Goal: Find specific page/section: Find specific page/section

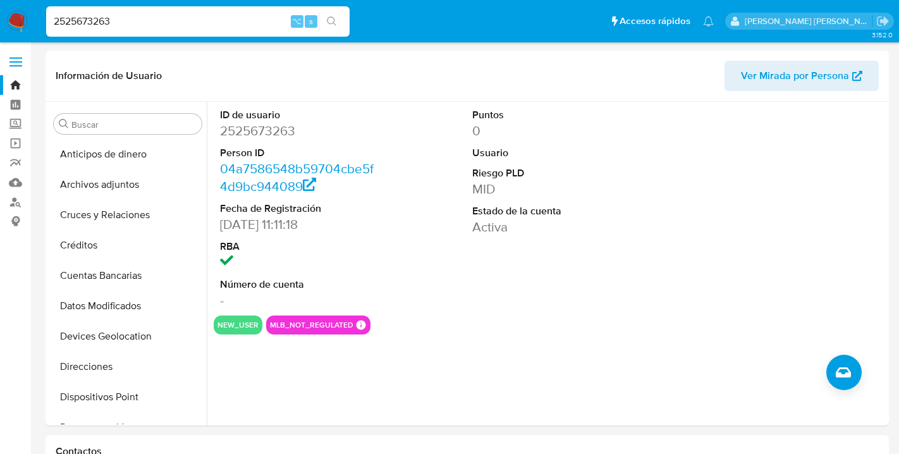
select select "10"
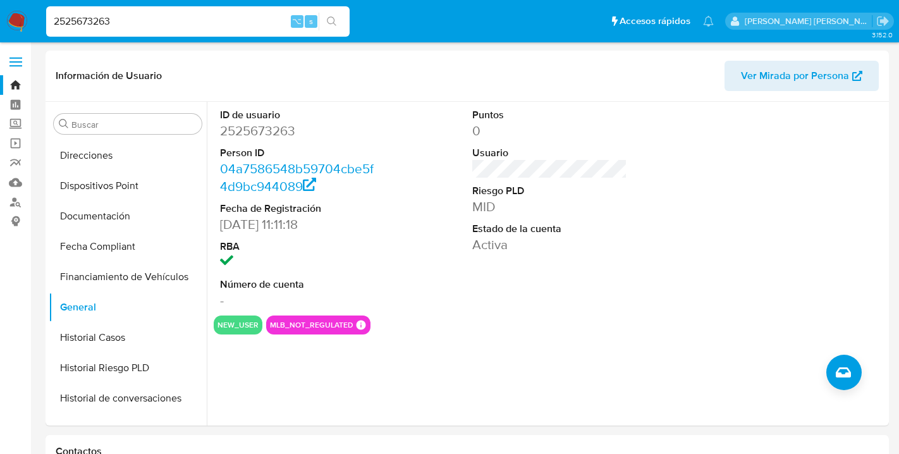
click at [126, 20] on input "2525673263" at bounding box center [197, 21] width 303 height 16
type input "2"
type input "1974048386"
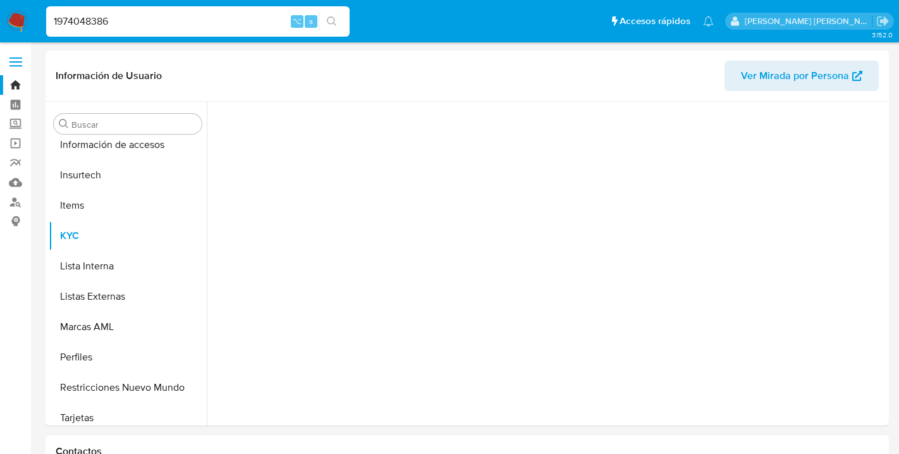
scroll to position [534, 0]
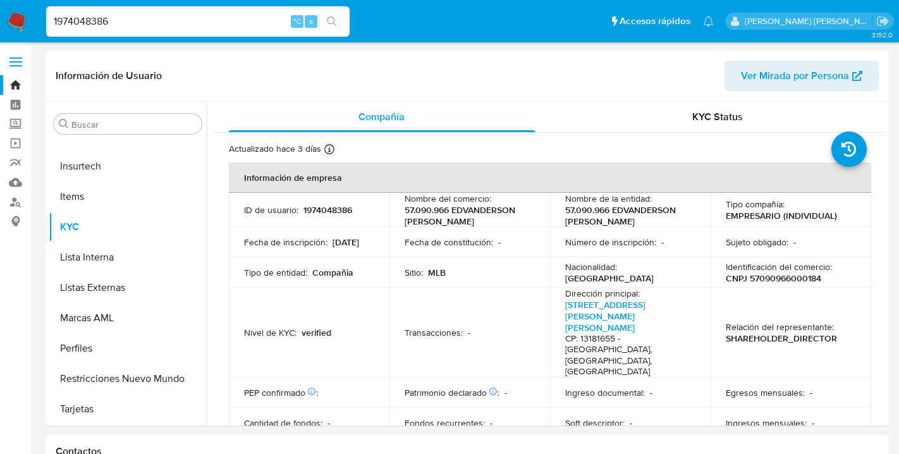
select select "10"
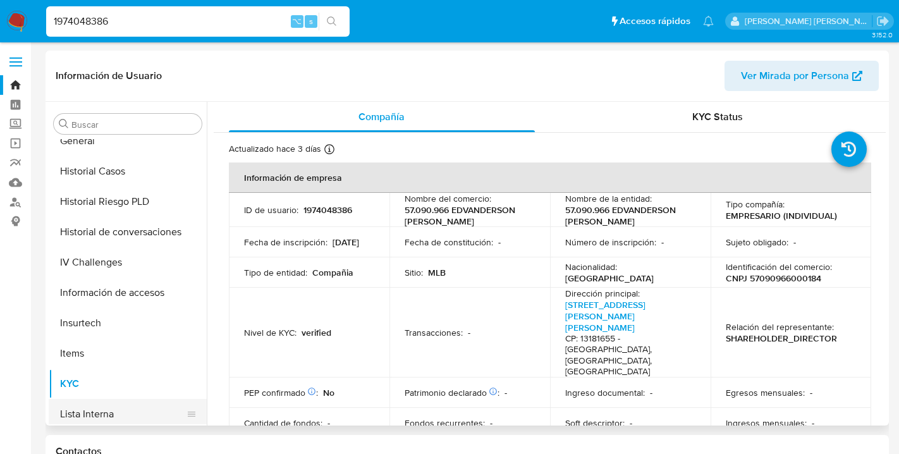
scroll to position [375, 0]
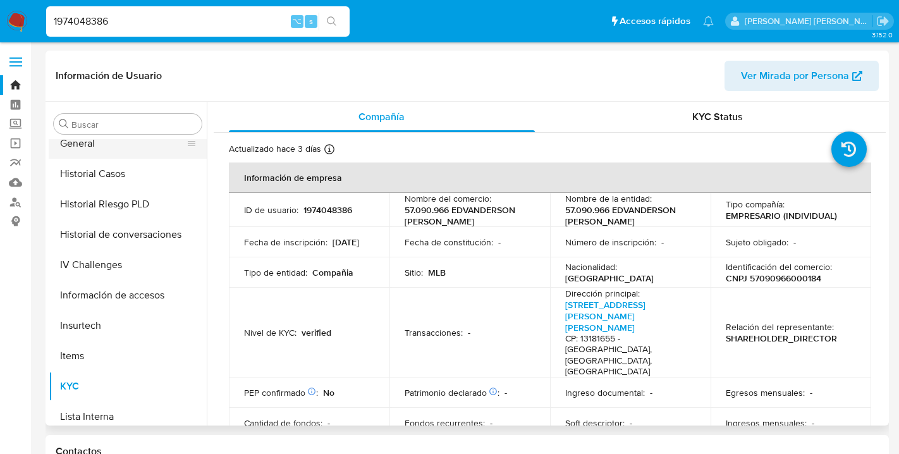
click at [99, 140] on button "General" at bounding box center [123, 143] width 148 height 30
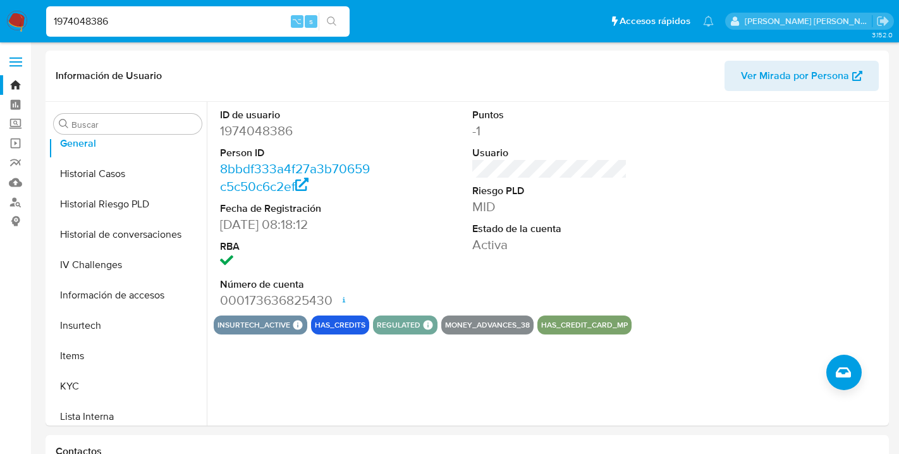
click at [119, 18] on input "1974048386" at bounding box center [197, 21] width 303 height 16
type input "1"
type input "2612339392"
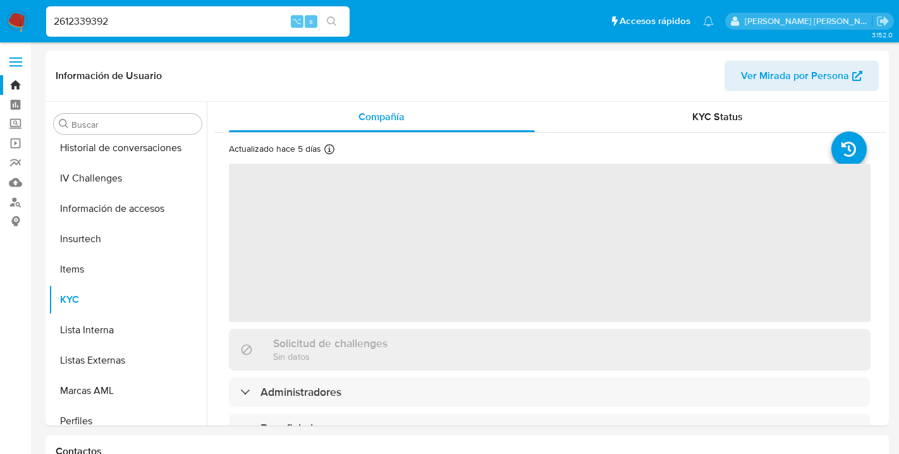
scroll to position [534, 0]
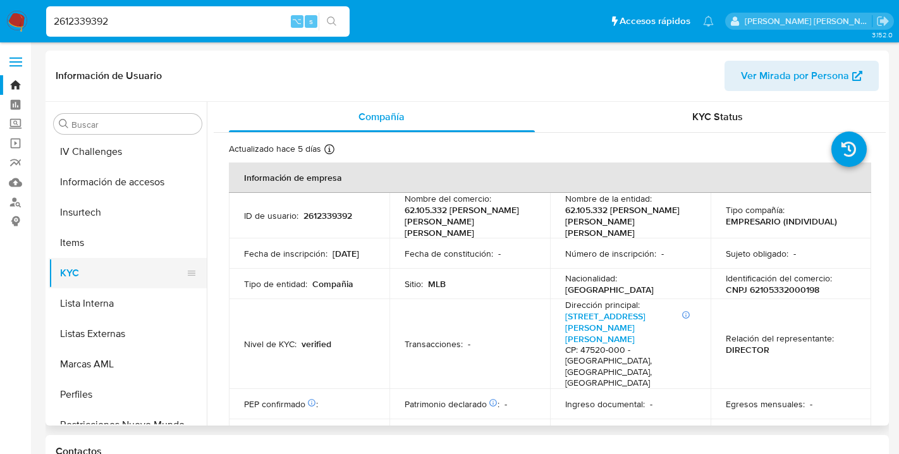
select select "10"
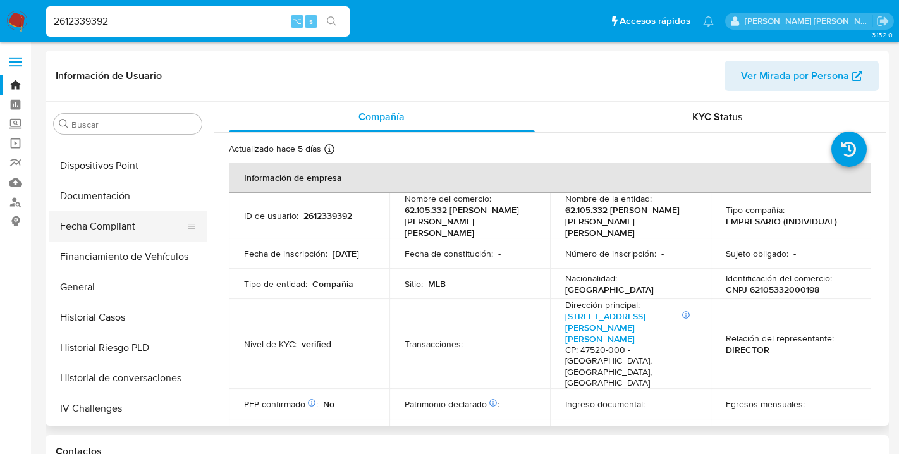
scroll to position [249, 0]
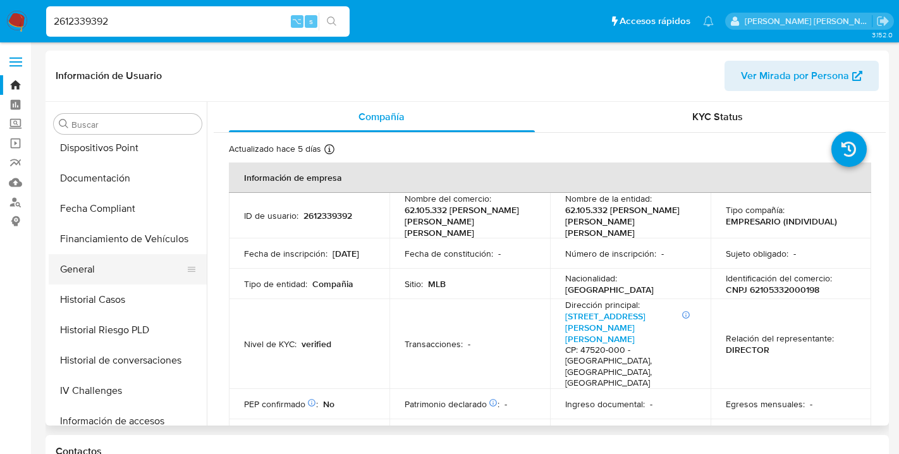
click at [94, 269] on button "General" at bounding box center [123, 269] width 148 height 30
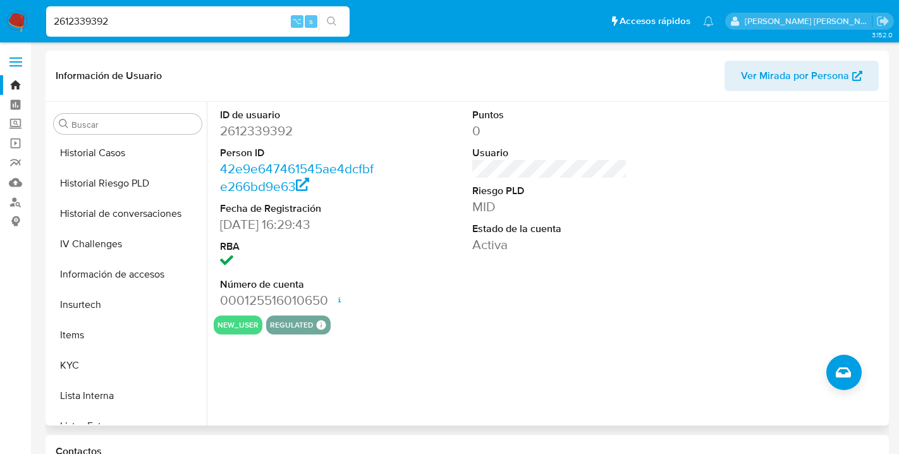
scroll to position [397, 0]
click at [78, 360] on button "KYC" at bounding box center [123, 364] width 148 height 30
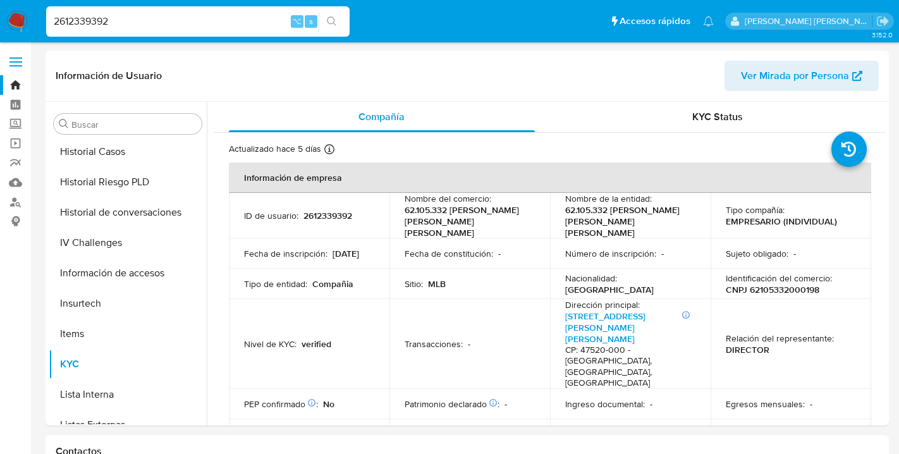
drag, startPoint x: 114, startPoint y: 21, endPoint x: 33, endPoint y: 18, distance: 81.0
click at [33, 18] on nav "Pausado Ver notificaciones 2612339392 ⌥ s Accesos rápidos Presiona las siguient…" at bounding box center [449, 21] width 899 height 42
type input "227899814"
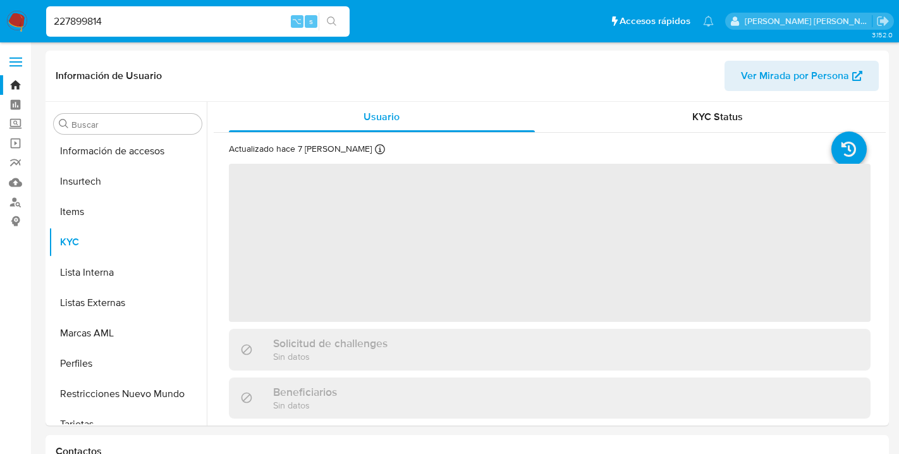
scroll to position [534, 0]
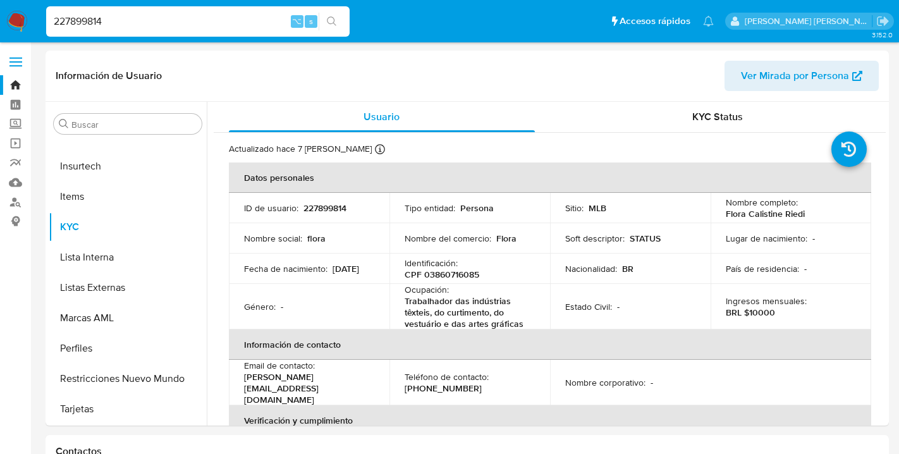
select select "10"
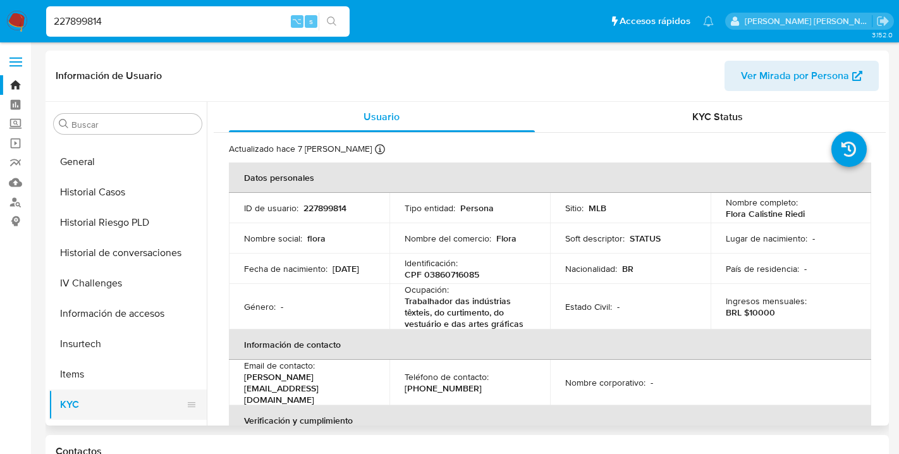
scroll to position [356, 0]
click at [90, 155] on button "General" at bounding box center [123, 162] width 148 height 30
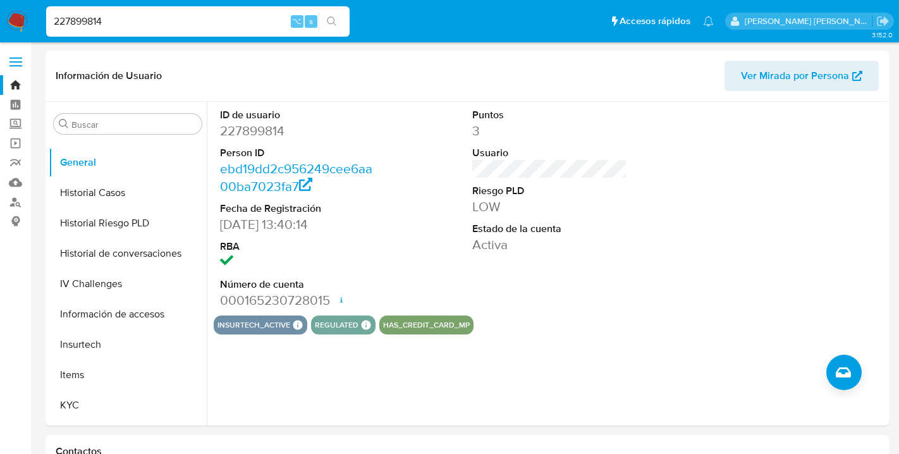
drag, startPoint x: 115, startPoint y: 26, endPoint x: 40, endPoint y: 23, distance: 75.3
click at [40, 23] on ul "Pausado Ver notificaciones 227899814 ⌥ s Accesos rápidos Presiona las siguiente…" at bounding box center [380, 21] width 680 height 32
type input "2"
type input "1207058525"
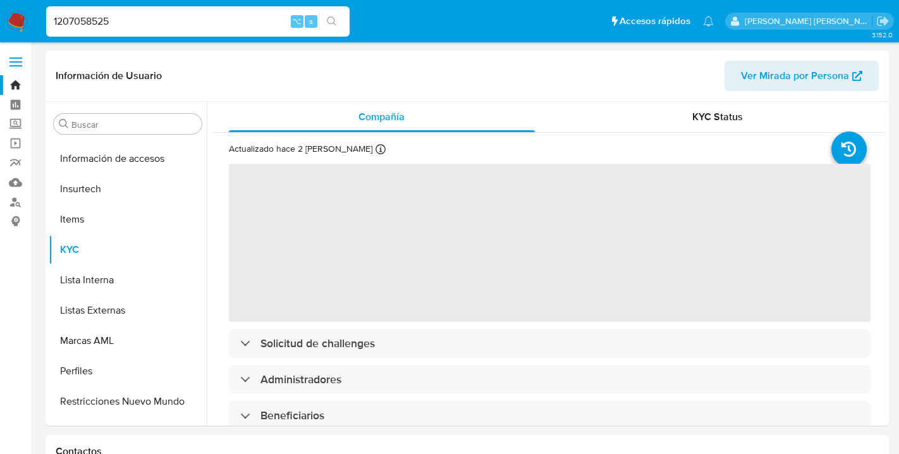
scroll to position [534, 0]
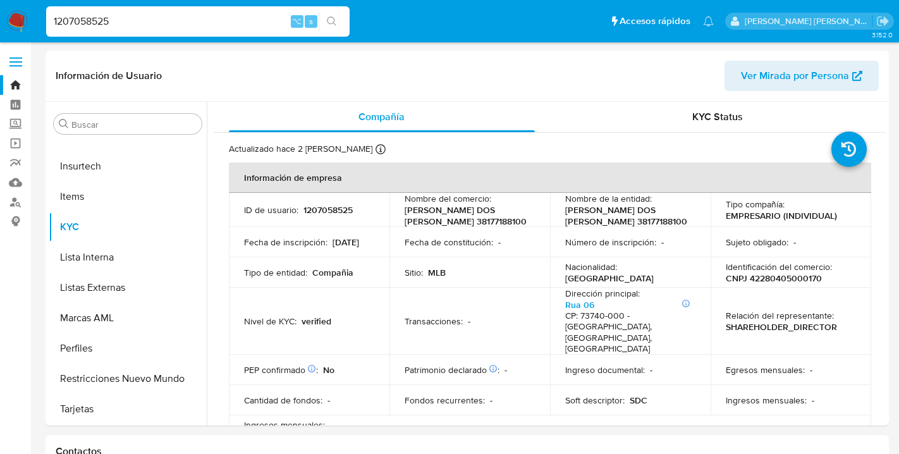
select select "10"
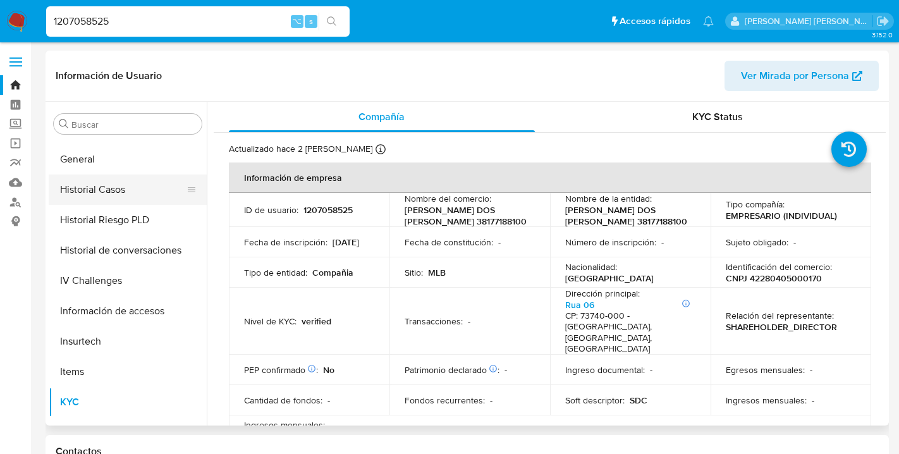
scroll to position [353, 0]
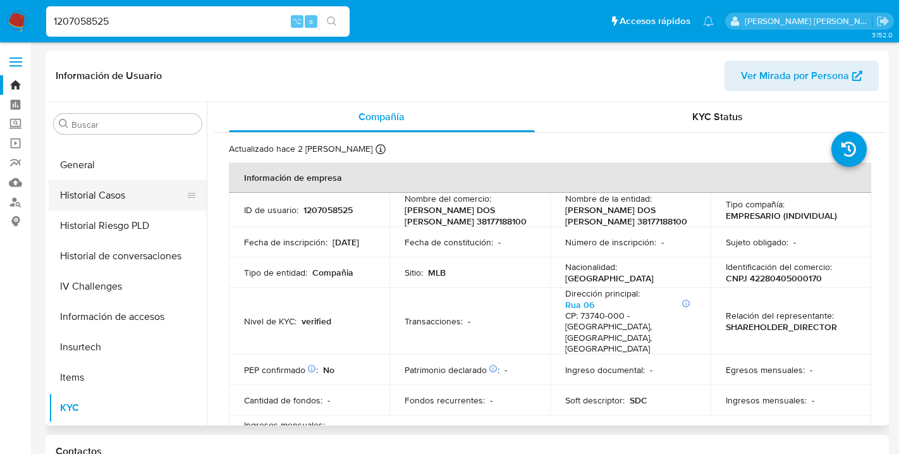
click at [99, 164] on button "General" at bounding box center [128, 165] width 158 height 30
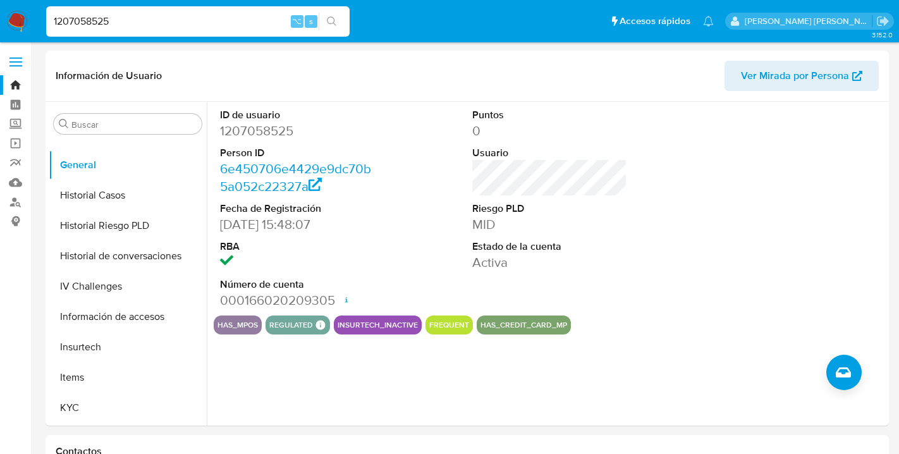
drag, startPoint x: 115, startPoint y: 18, endPoint x: 33, endPoint y: 13, distance: 82.4
click at [34, 13] on nav "Pausado Ver notificaciones 1207058525 ⌥ s Accesos rápidos Presiona las siguient…" at bounding box center [449, 21] width 899 height 42
type input "297394752"
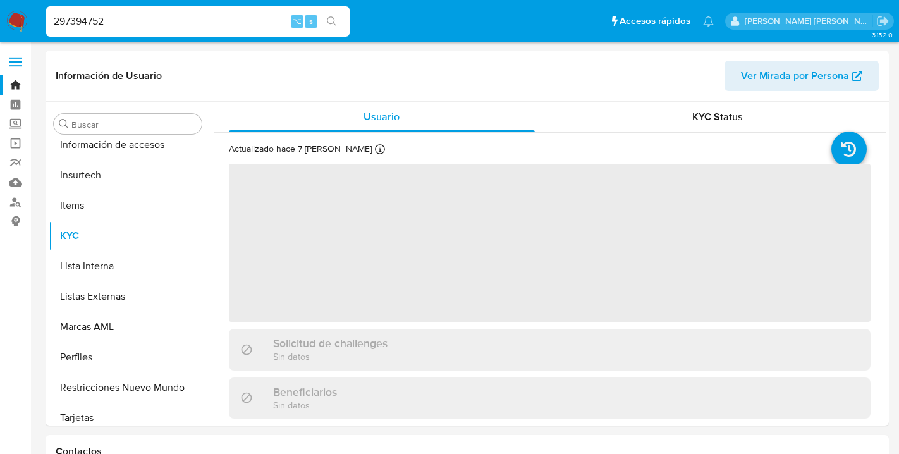
scroll to position [504, 0]
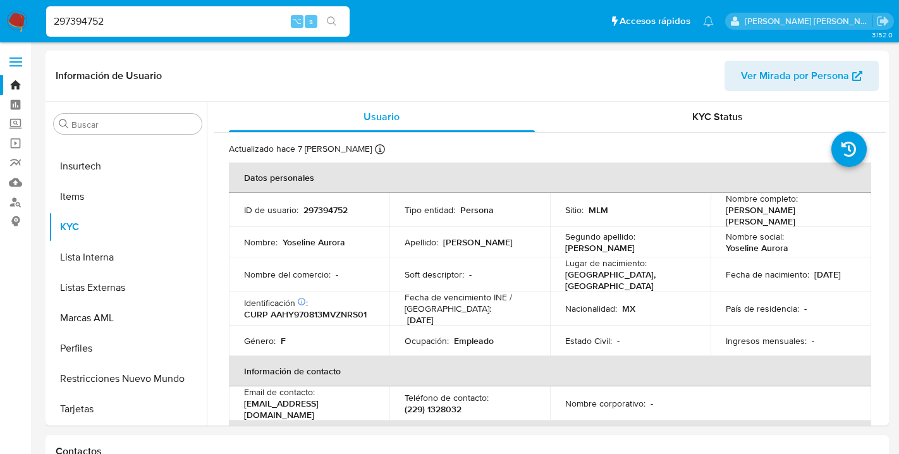
select select "10"
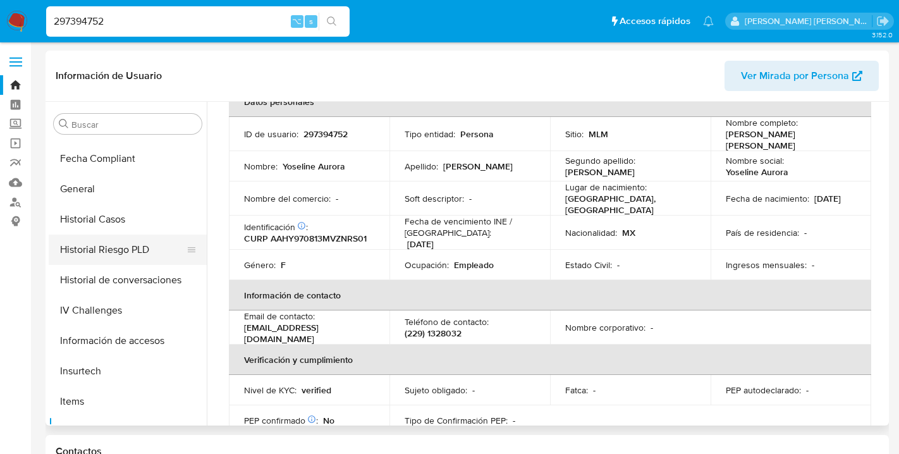
scroll to position [295, 0]
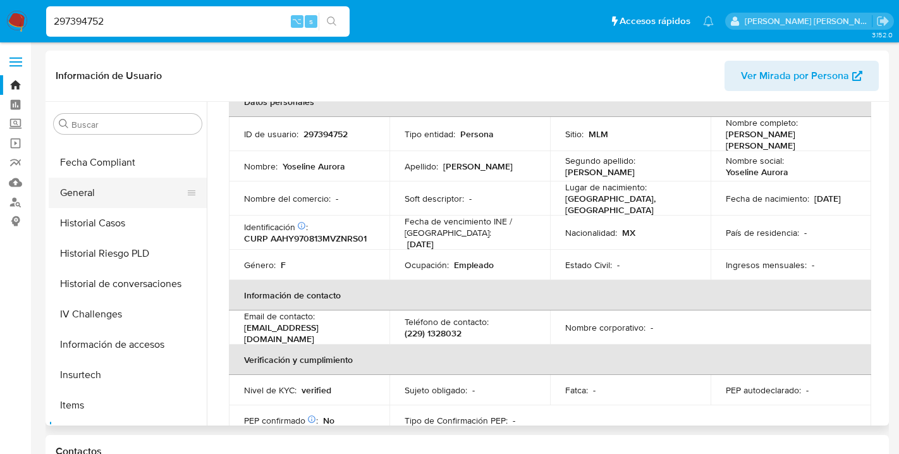
click at [83, 183] on button "General" at bounding box center [123, 193] width 148 height 30
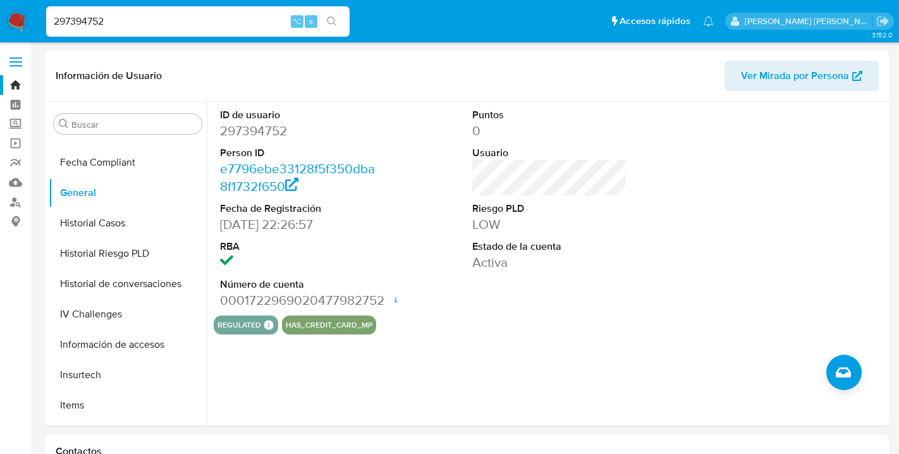
drag, startPoint x: 113, startPoint y: 18, endPoint x: 47, endPoint y: 10, distance: 66.9
click at [47, 10] on div "297394752 ⌥ s" at bounding box center [197, 21] width 303 height 30
type input "8"
type input "64845107"
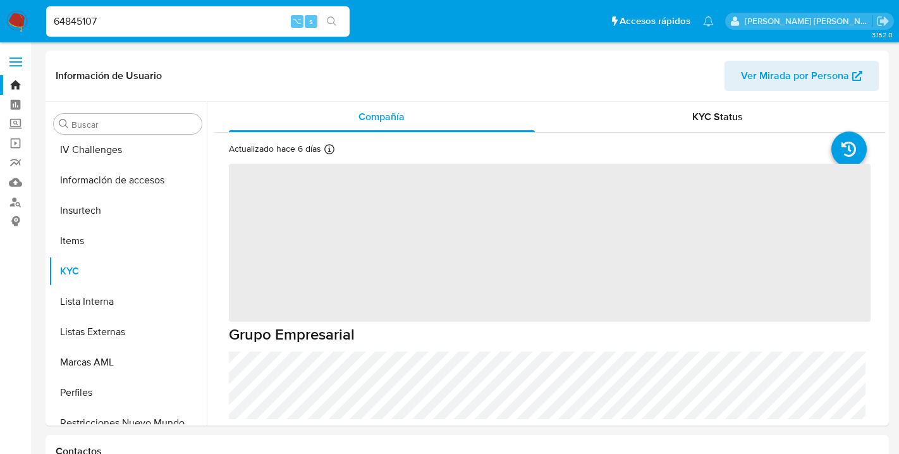
scroll to position [504, 0]
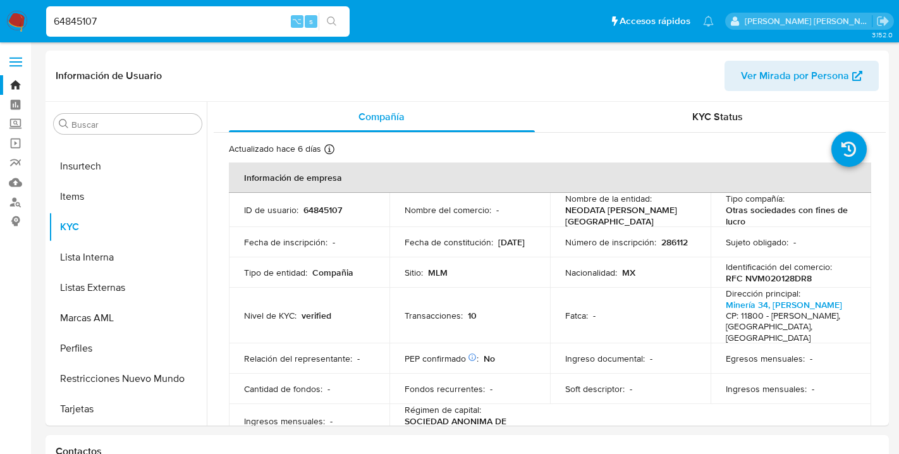
select select "10"
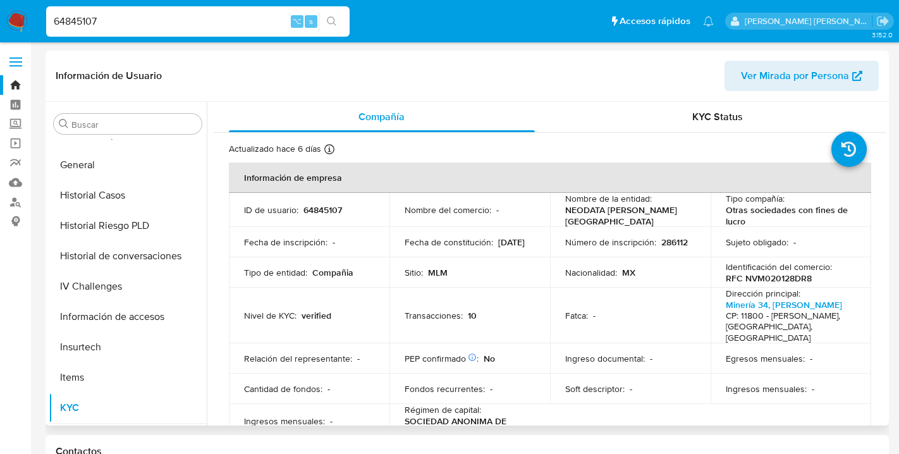
scroll to position [319, 0]
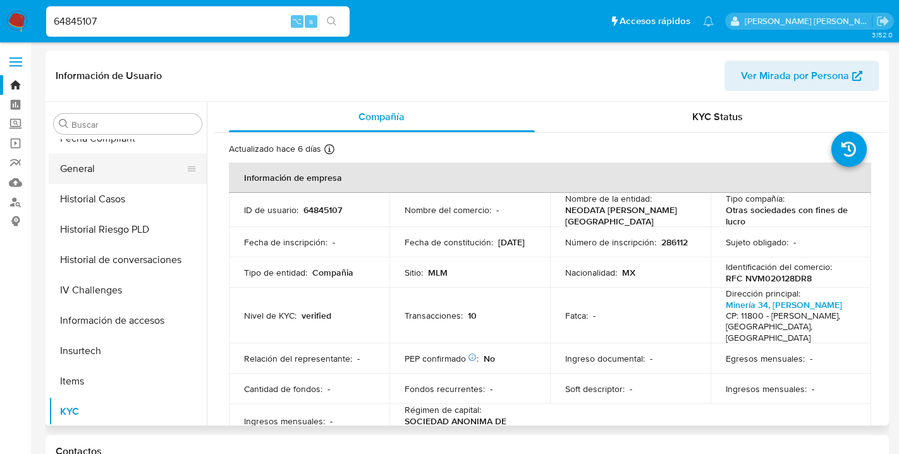
click at [89, 166] on button "General" at bounding box center [123, 169] width 148 height 30
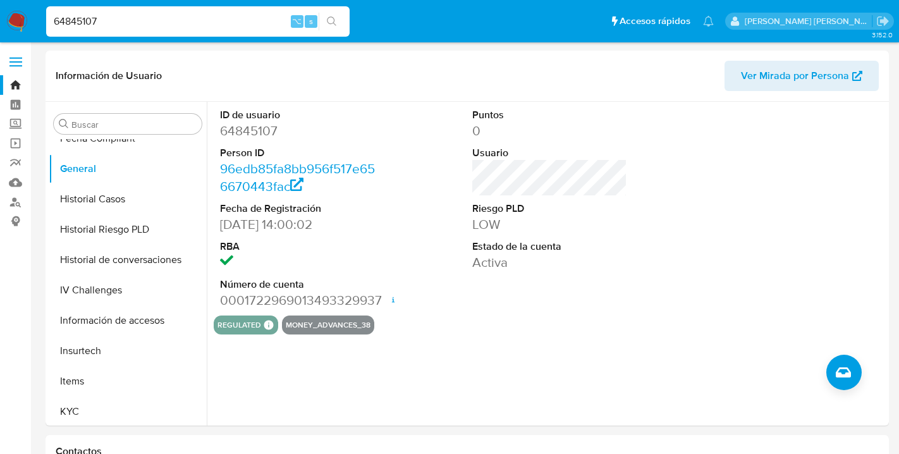
drag, startPoint x: 103, startPoint y: 20, endPoint x: 35, endPoint y: 19, distance: 67.7
click at [35, 19] on nav "Pausado Ver notificaciones 64845107 ⌥ s Accesos rápidos Presiona las siguientes…" at bounding box center [449, 21] width 899 height 42
type input "2607035191"
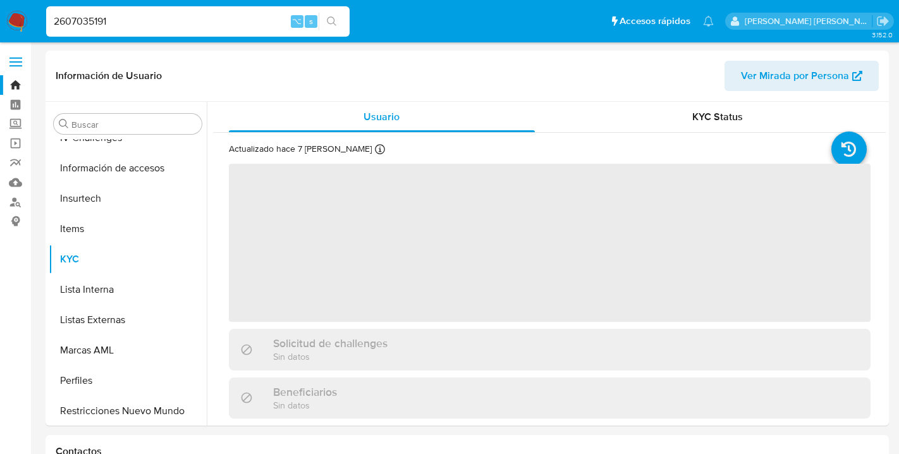
scroll to position [504, 0]
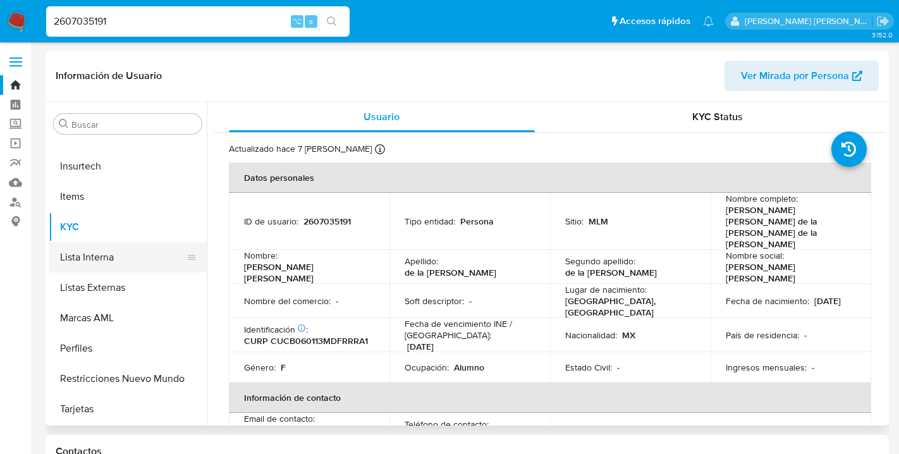
select select "10"
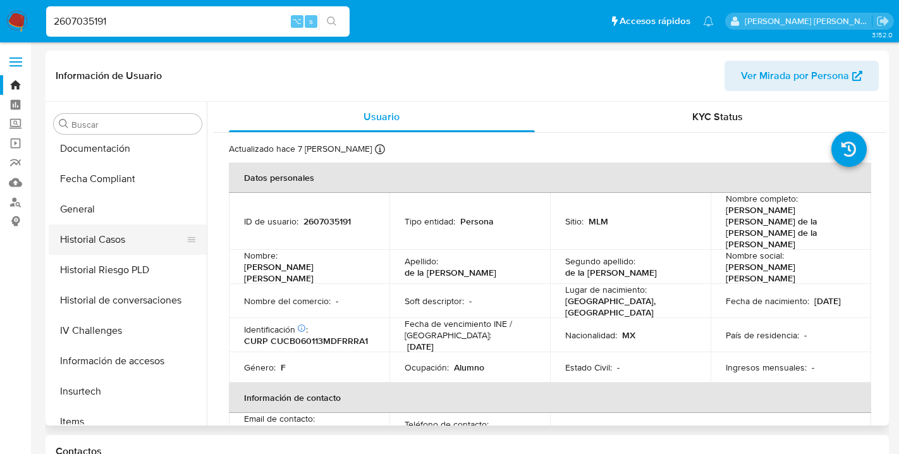
scroll to position [284, 0]
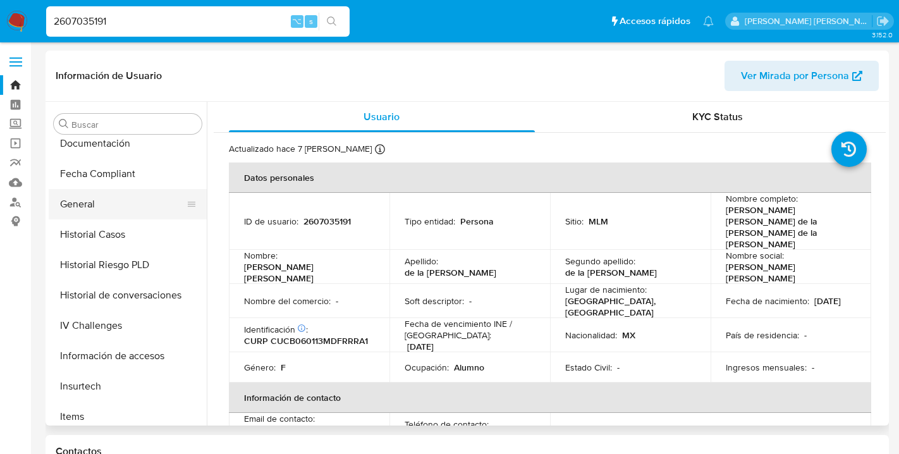
click at [84, 201] on button "General" at bounding box center [123, 204] width 148 height 30
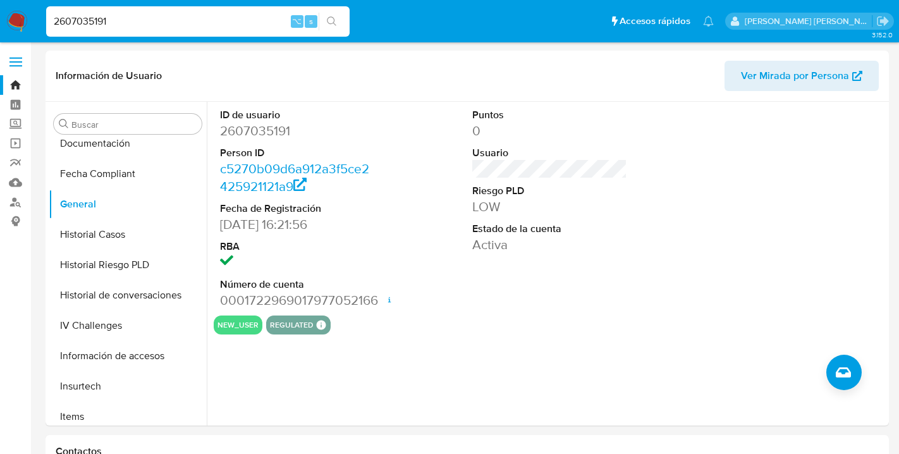
drag, startPoint x: 119, startPoint y: 22, endPoint x: 42, endPoint y: 22, distance: 76.5
click at [43, 22] on li "2607035191 ⌥ s" at bounding box center [198, 21] width 310 height 32
type input "673252833"
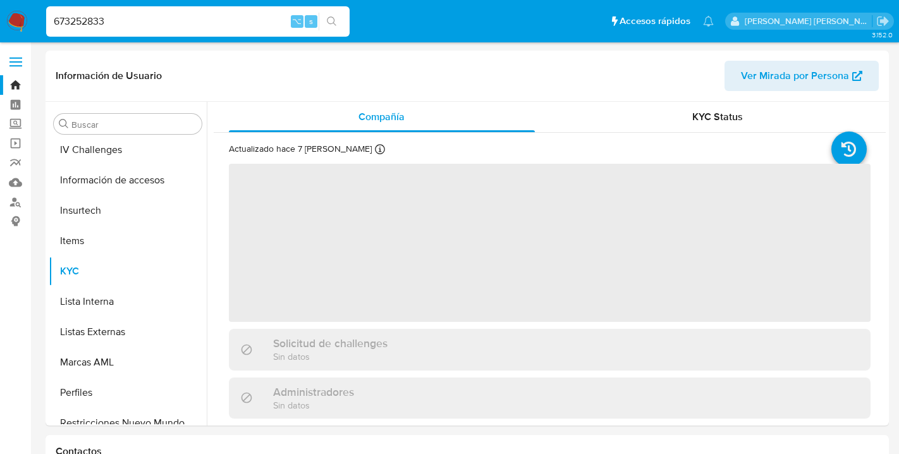
scroll to position [534, 0]
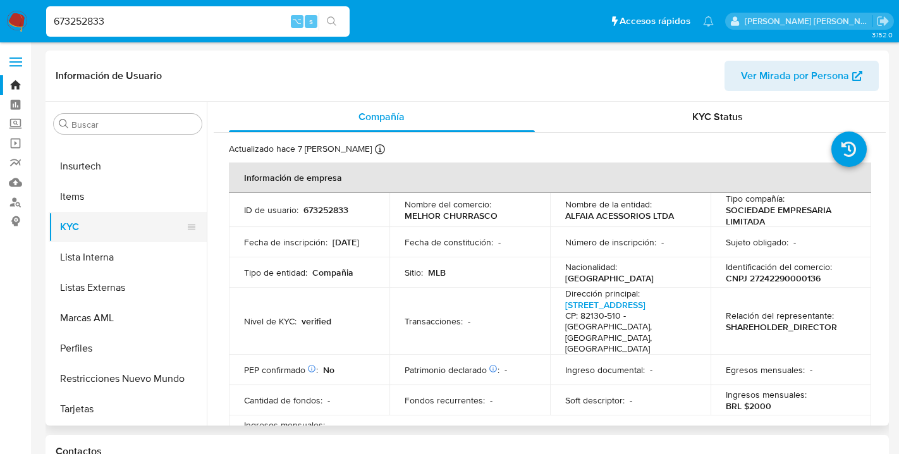
select select "10"
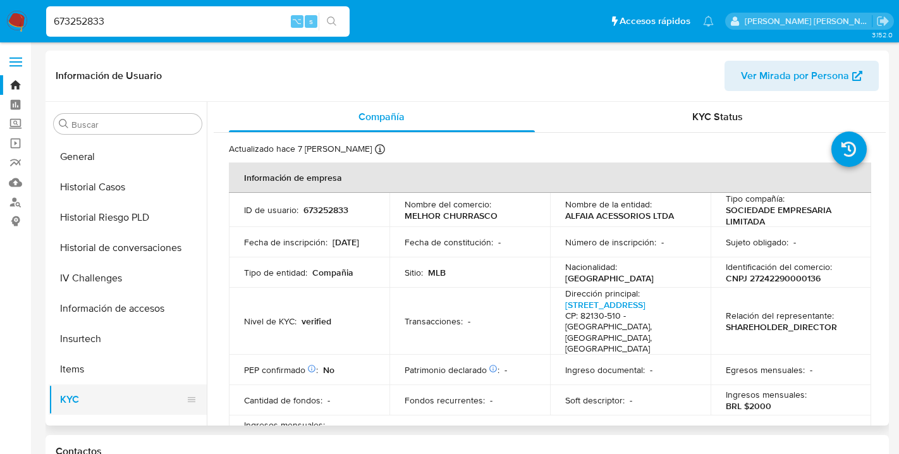
scroll to position [357, 0]
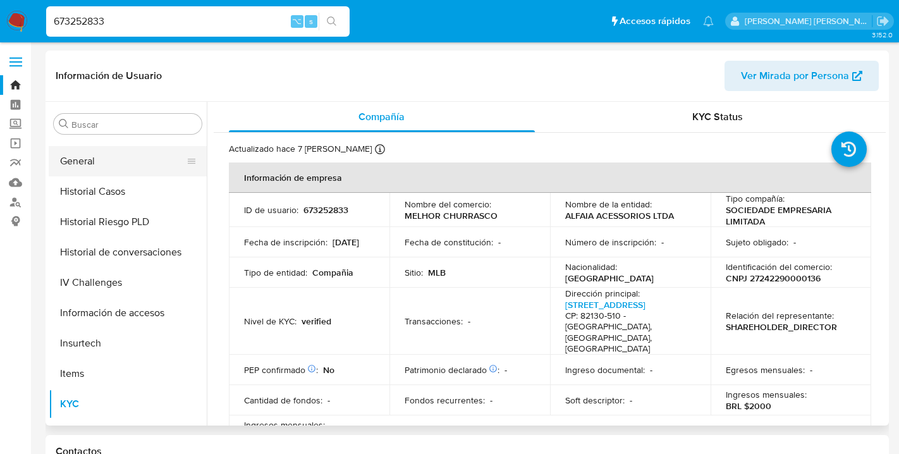
click at [87, 158] on button "General" at bounding box center [123, 161] width 148 height 30
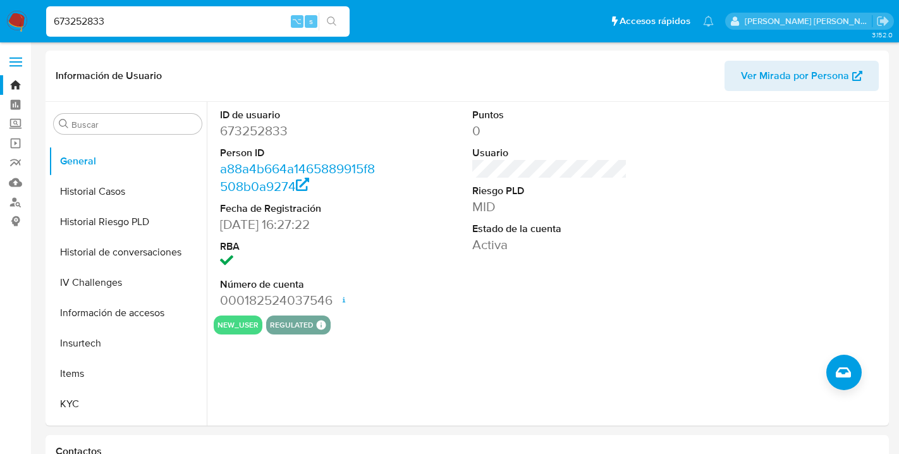
drag, startPoint x: 109, startPoint y: 20, endPoint x: 51, endPoint y: 17, distance: 58.3
click at [51, 17] on input "673252833" at bounding box center [197, 21] width 303 height 16
type input "2564086190"
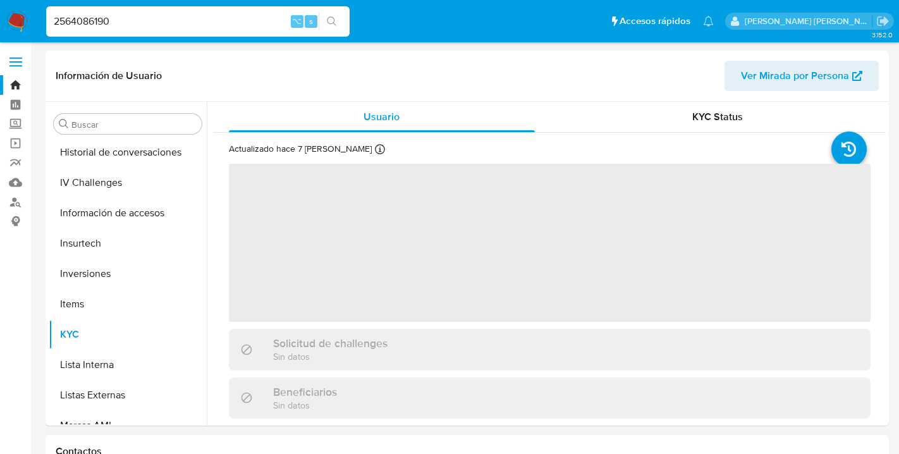
scroll to position [565, 0]
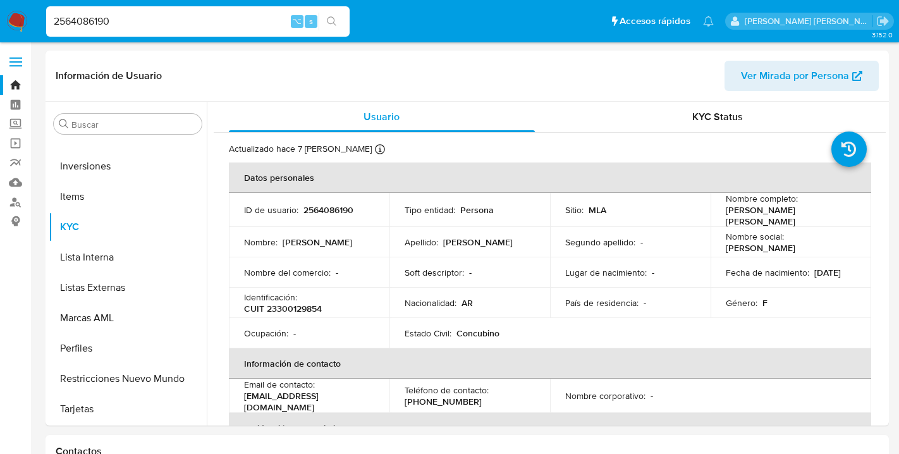
select select "10"
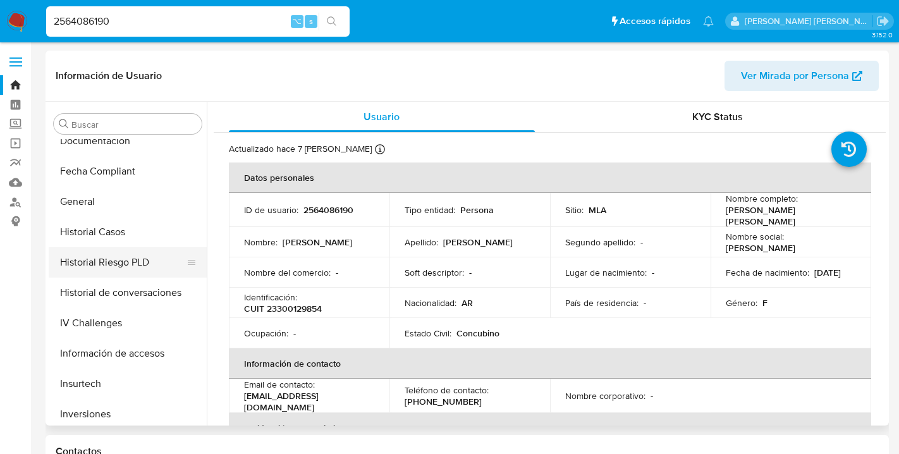
scroll to position [310, 0]
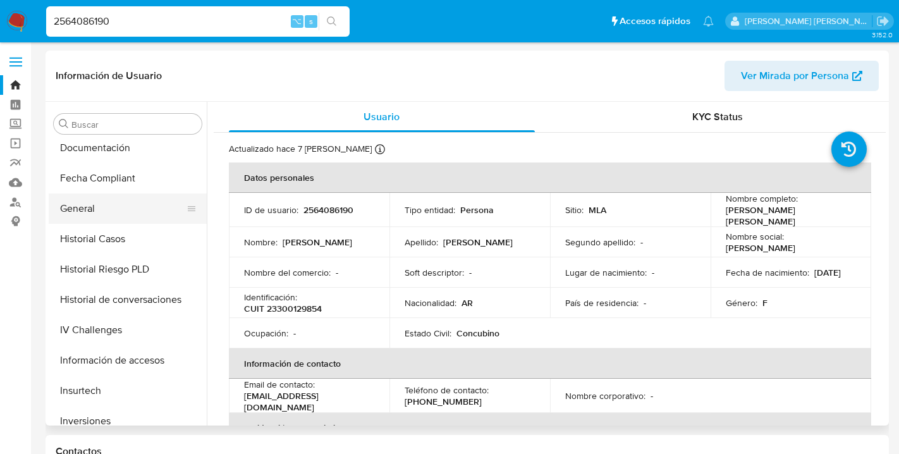
click at [86, 209] on button "General" at bounding box center [123, 208] width 148 height 30
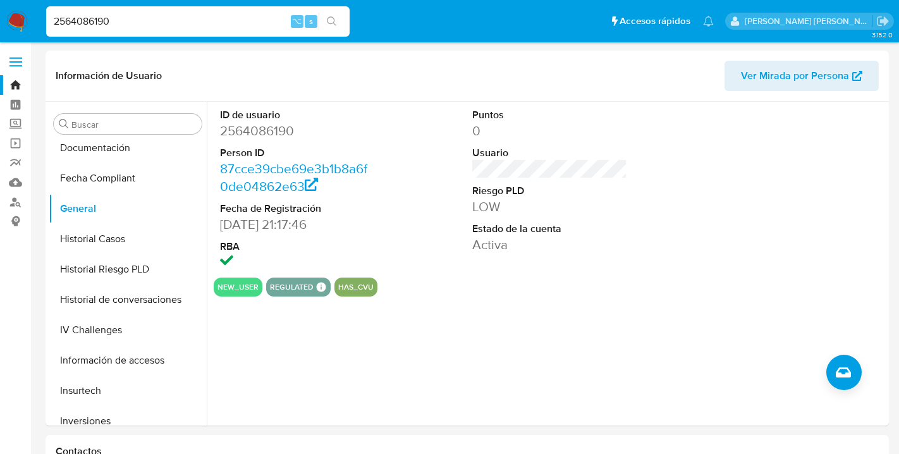
drag, startPoint x: 119, startPoint y: 23, endPoint x: 11, endPoint y: 16, distance: 108.3
click at [11, 16] on nav "Pausado Ver notificaciones 2564086190 ⌥ s Accesos rápidos Presiona las siguient…" at bounding box center [449, 21] width 899 height 42
type input "2607034801"
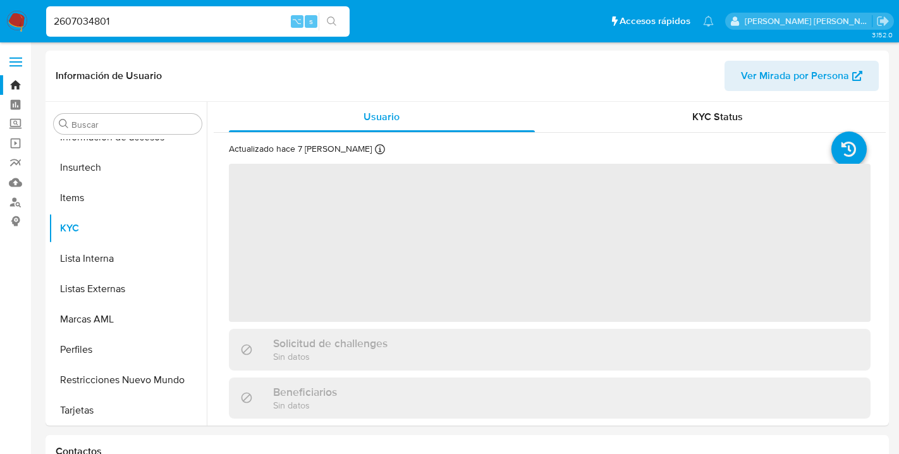
scroll to position [504, 0]
select select "10"
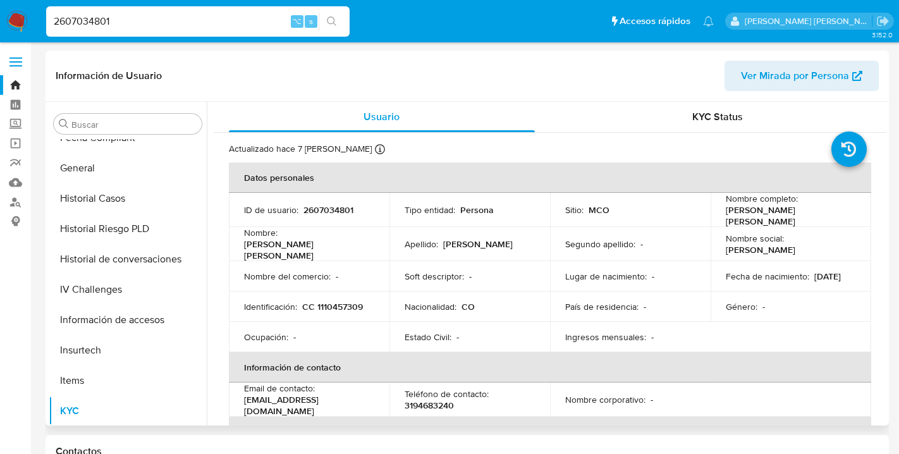
scroll to position [304, 0]
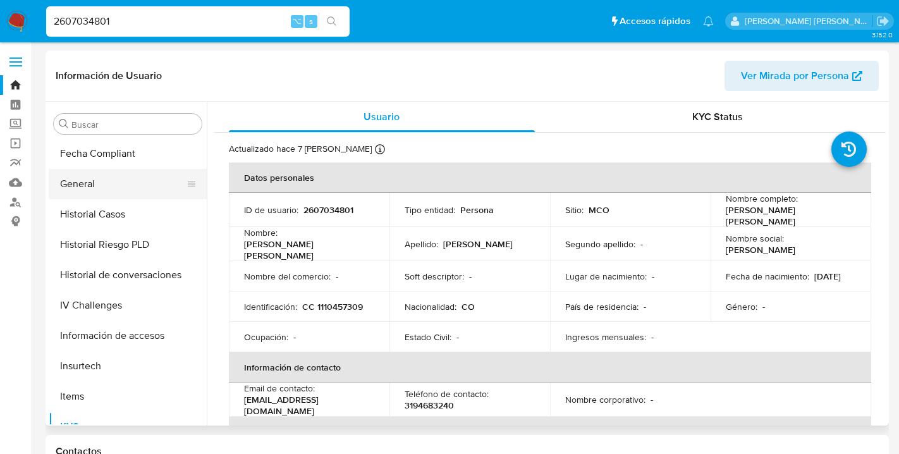
click at [78, 177] on button "General" at bounding box center [123, 184] width 148 height 30
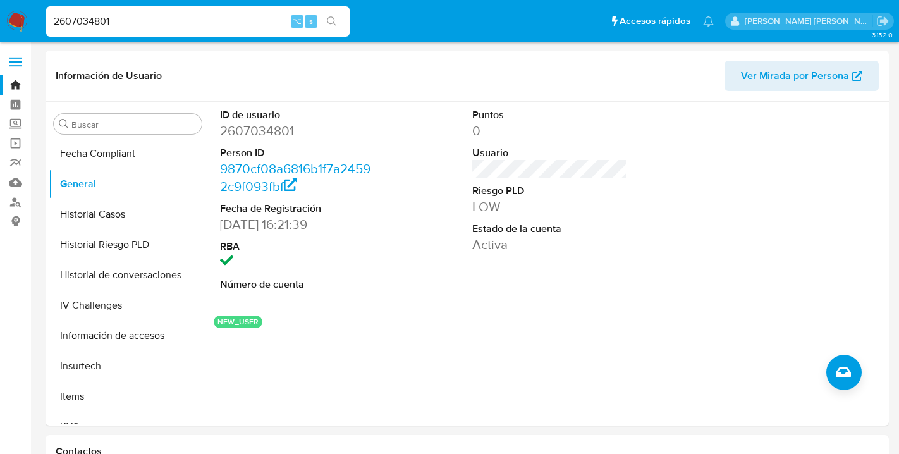
drag, startPoint x: 119, startPoint y: 19, endPoint x: 19, endPoint y: 16, distance: 100.6
click at [19, 16] on nav "Pausado Ver notificaciones 2607034801 ⌥ s Accesos rápidos Presiona las siguient…" at bounding box center [449, 21] width 899 height 42
type input "589000906"
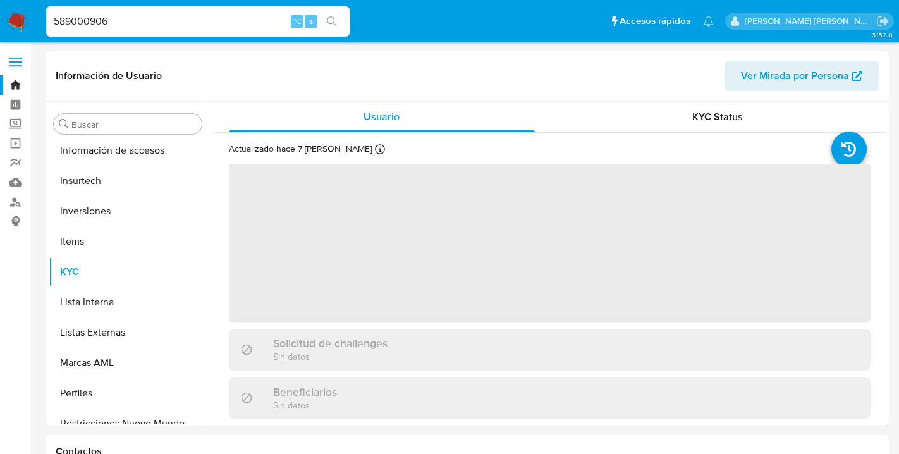
scroll to position [565, 0]
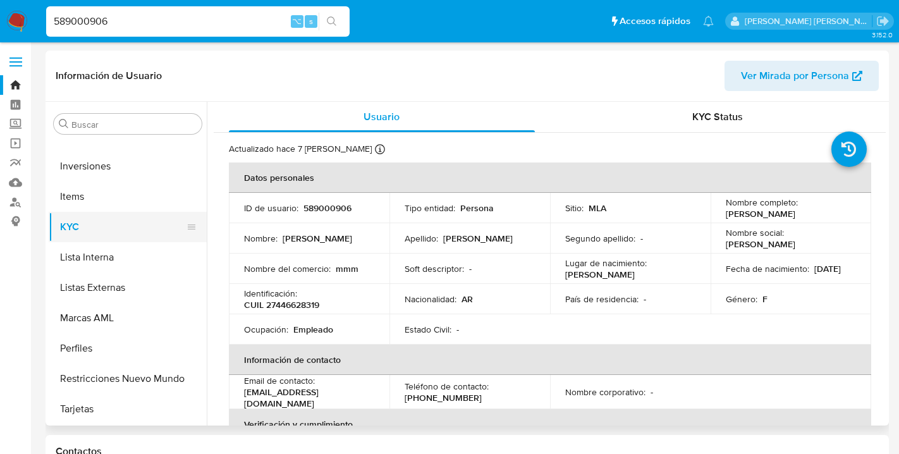
select select "10"
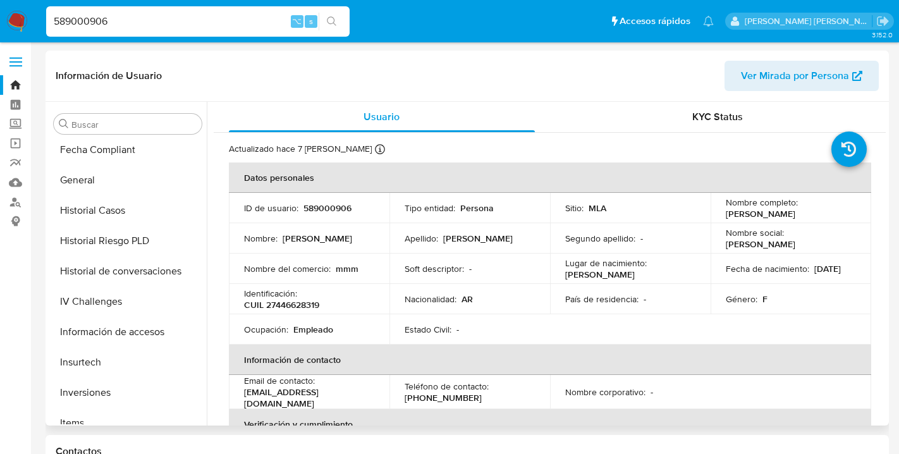
scroll to position [330, 0]
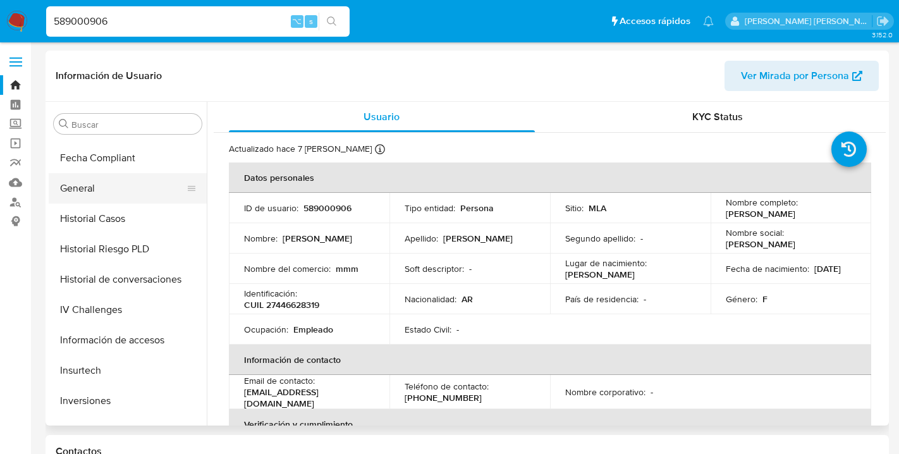
click at [107, 192] on button "General" at bounding box center [123, 188] width 148 height 30
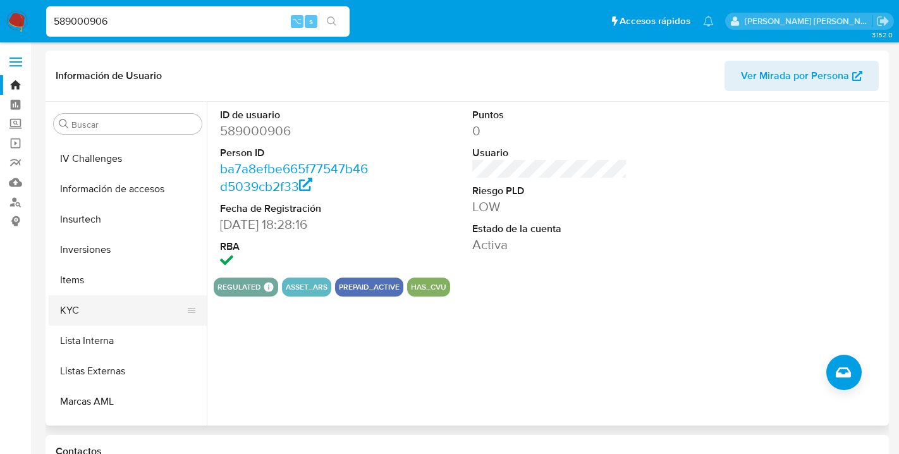
scroll to position [489, 0]
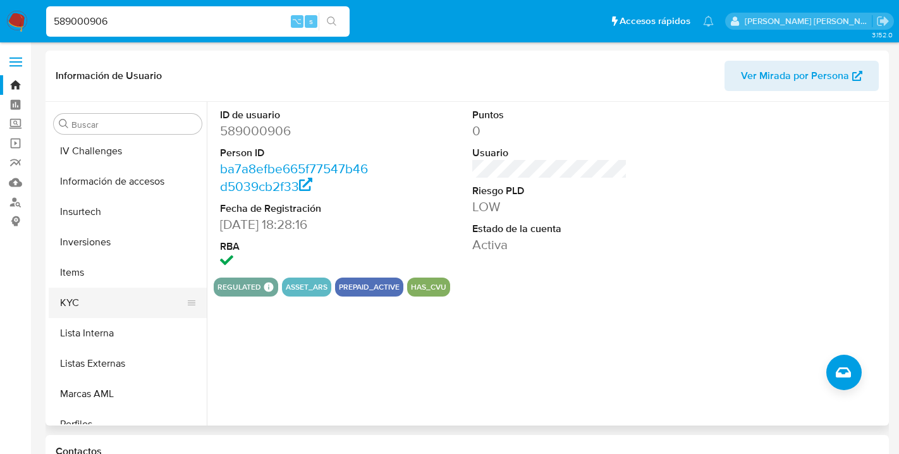
click at [79, 300] on button "KYC" at bounding box center [123, 303] width 148 height 30
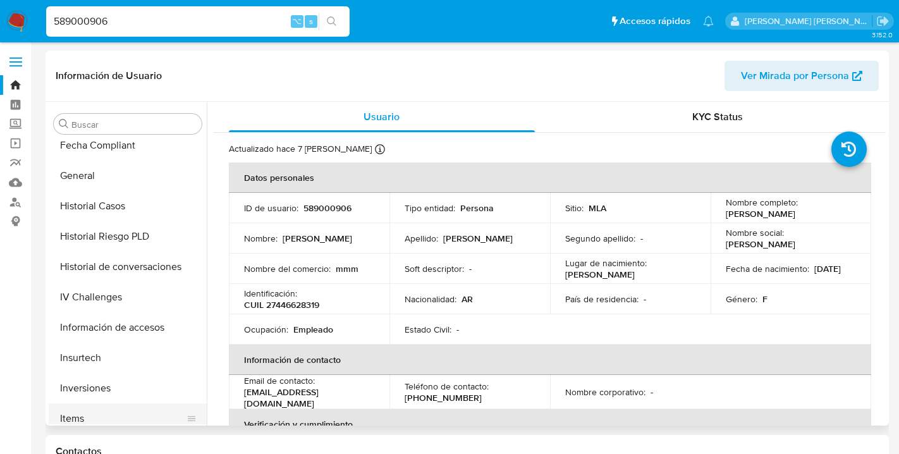
scroll to position [305, 0]
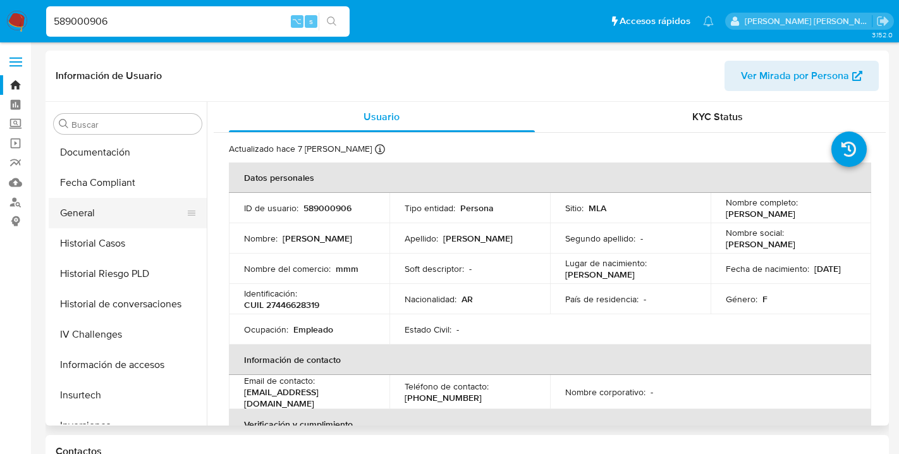
click at [89, 215] on button "General" at bounding box center [123, 213] width 148 height 30
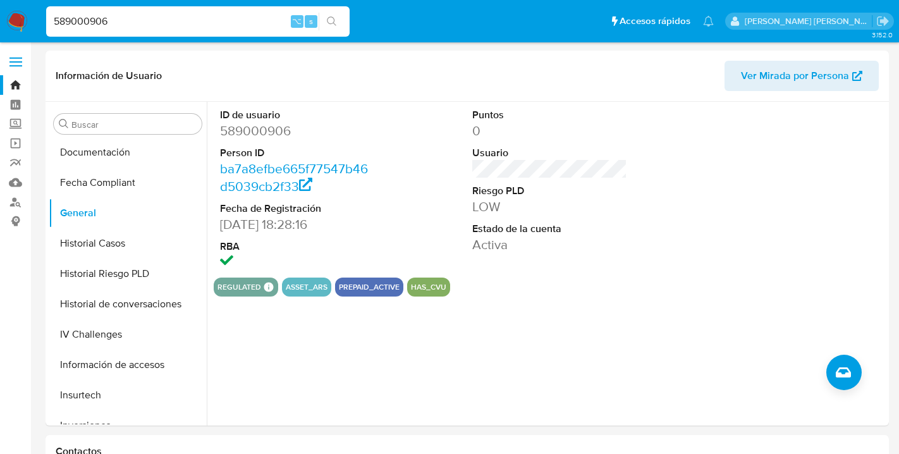
drag, startPoint x: 112, startPoint y: 25, endPoint x: 33, endPoint y: 15, distance: 79.7
click at [33, 15] on nav "Pausado Ver notificaciones 589000906 ⌥ s Accesos rápidos Presiona las siguiente…" at bounding box center [449, 21] width 899 height 42
type input "374477166"
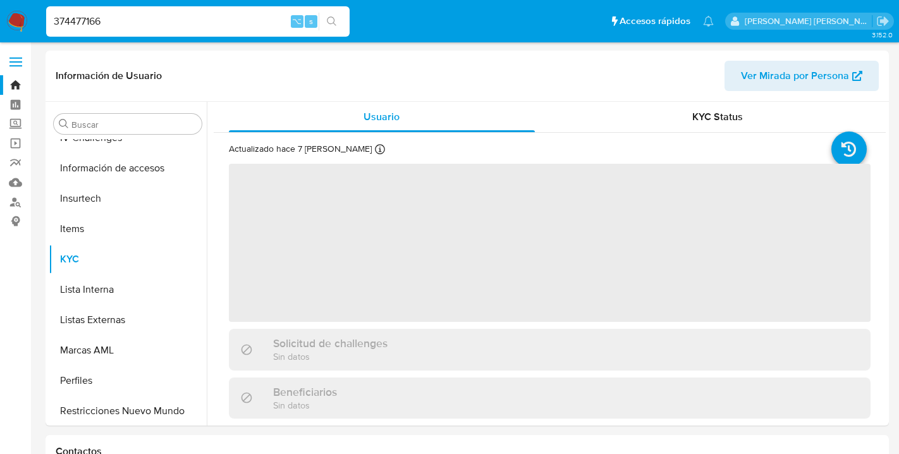
scroll to position [504, 0]
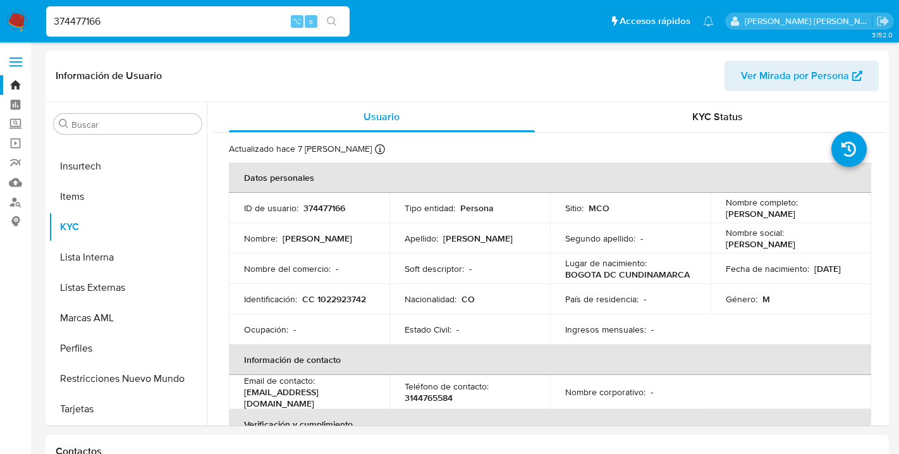
select select "10"
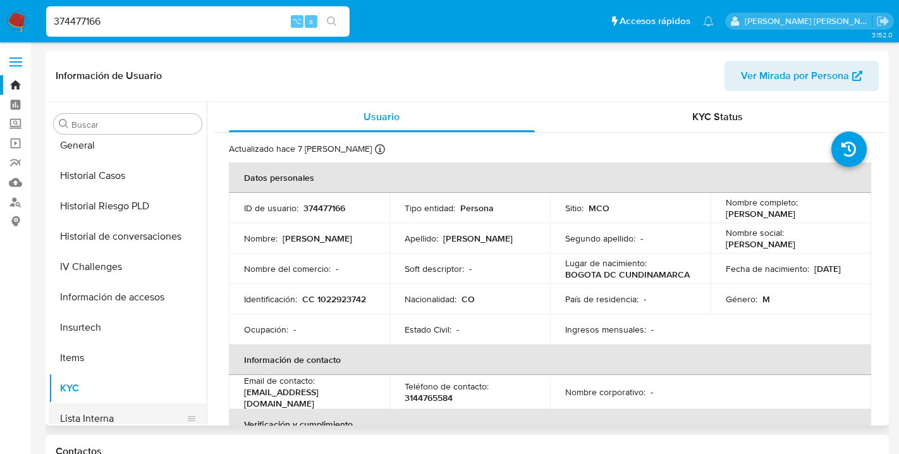
scroll to position [340, 0]
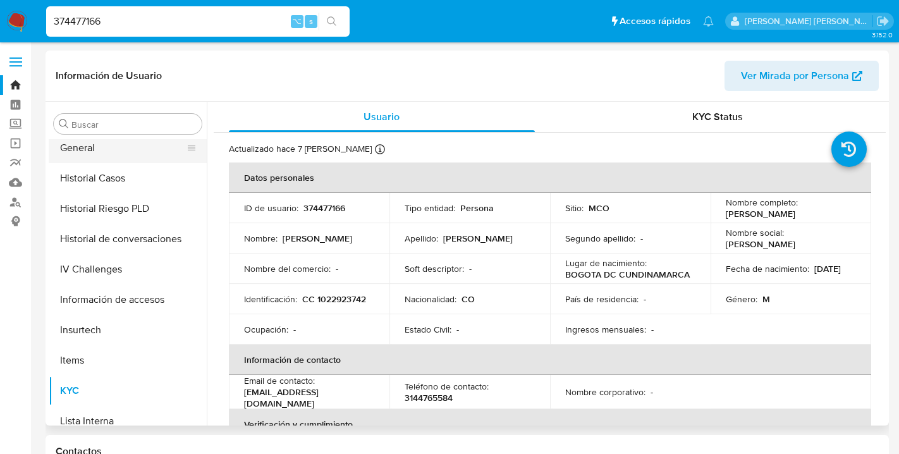
click at [95, 150] on button "General" at bounding box center [123, 148] width 148 height 30
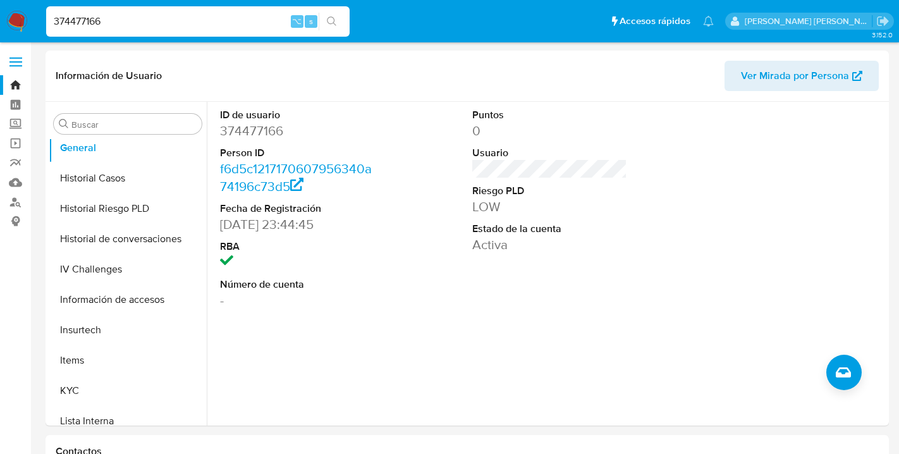
drag, startPoint x: 109, startPoint y: 27, endPoint x: 1, endPoint y: 27, distance: 108.7
click at [1, 27] on nav "Pausado Ver notificaciones 374477166 ⌥ s Accesos rápidos Presiona las siguiente…" at bounding box center [449, 21] width 899 height 42
type input "2607033357"
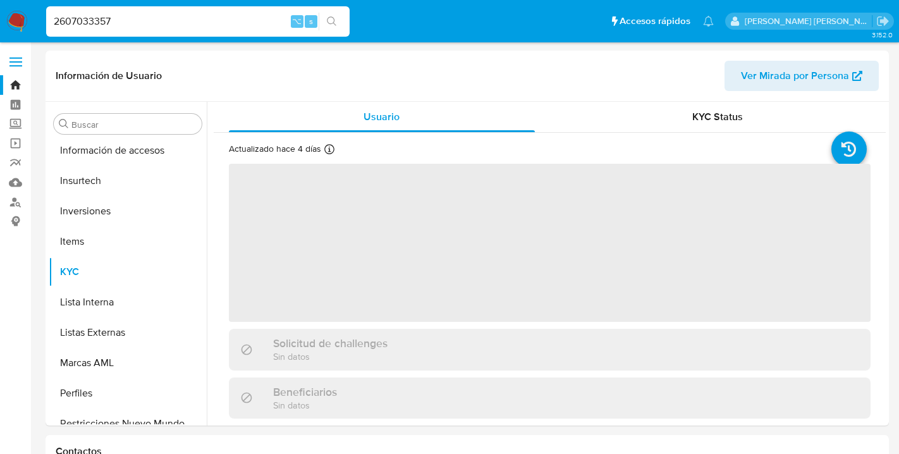
scroll to position [565, 0]
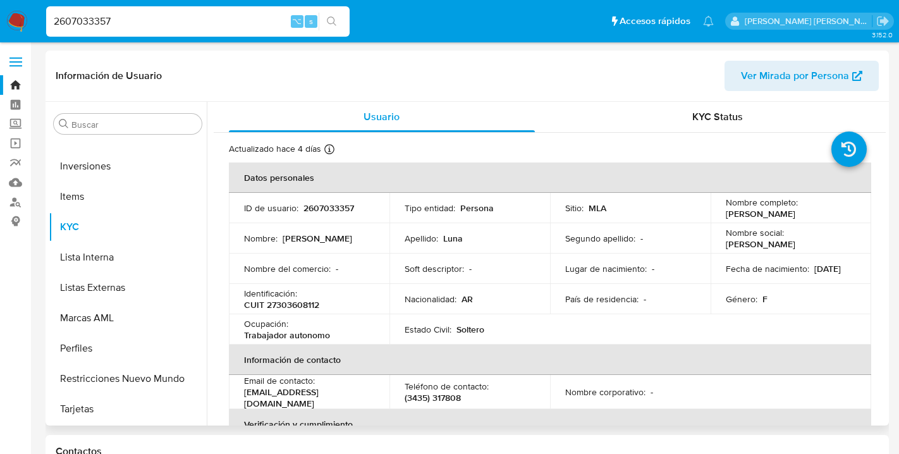
select select "10"
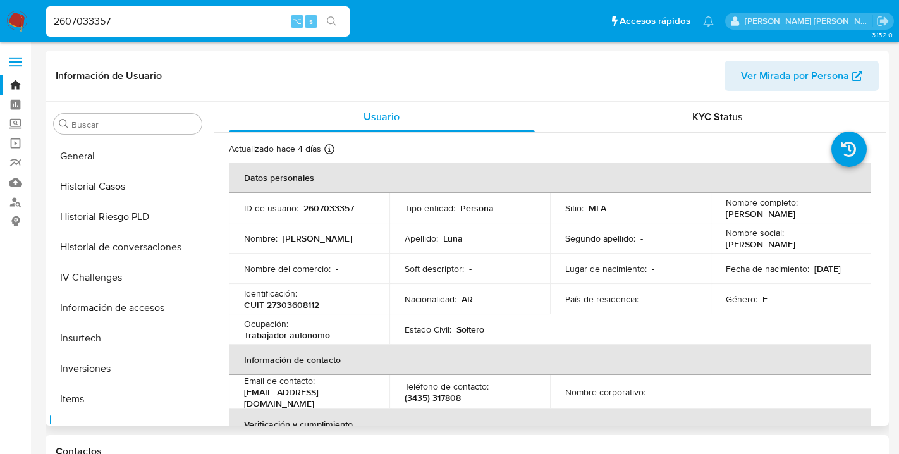
scroll to position [350, 0]
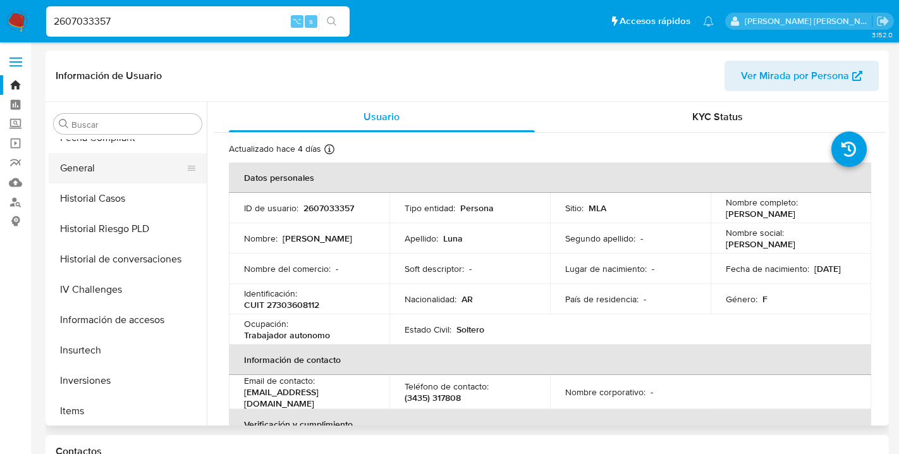
click at [85, 166] on button "General" at bounding box center [123, 168] width 148 height 30
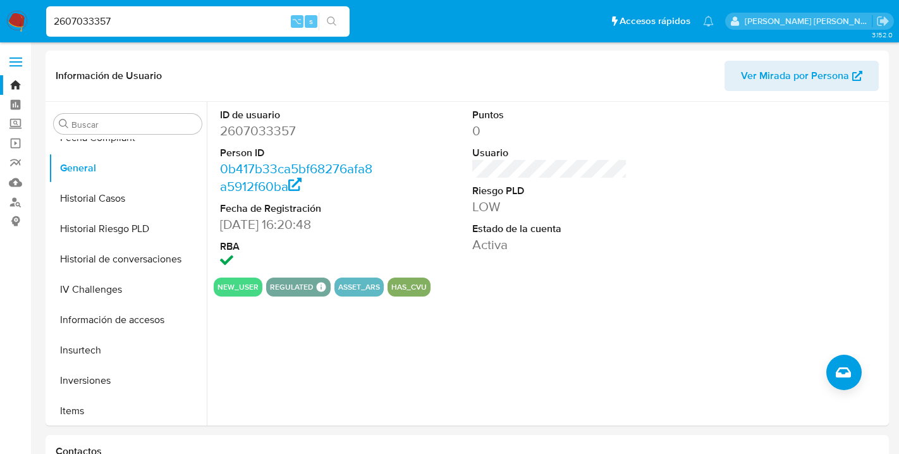
click at [120, 21] on input "2607033357" at bounding box center [197, 21] width 303 height 16
type input "2604584087"
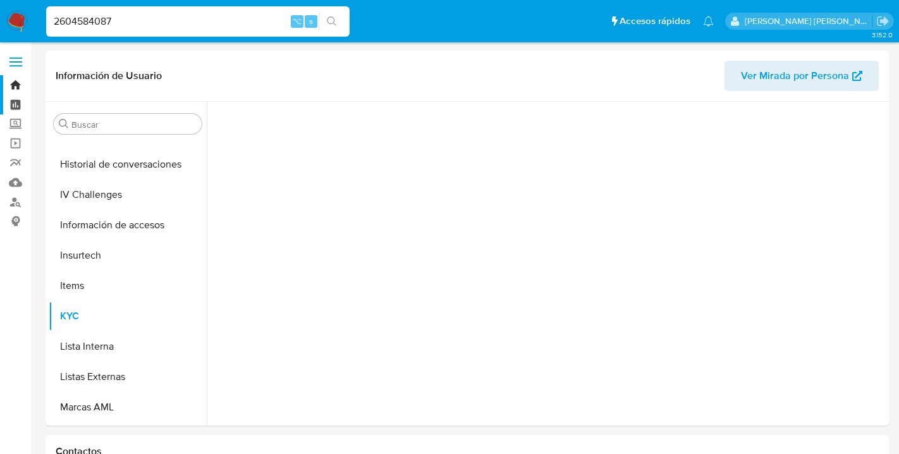
scroll to position [504, 0]
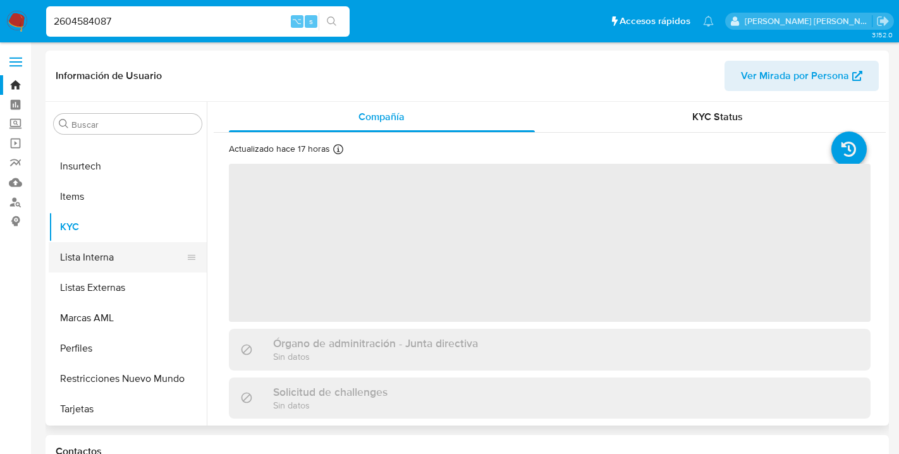
select select "10"
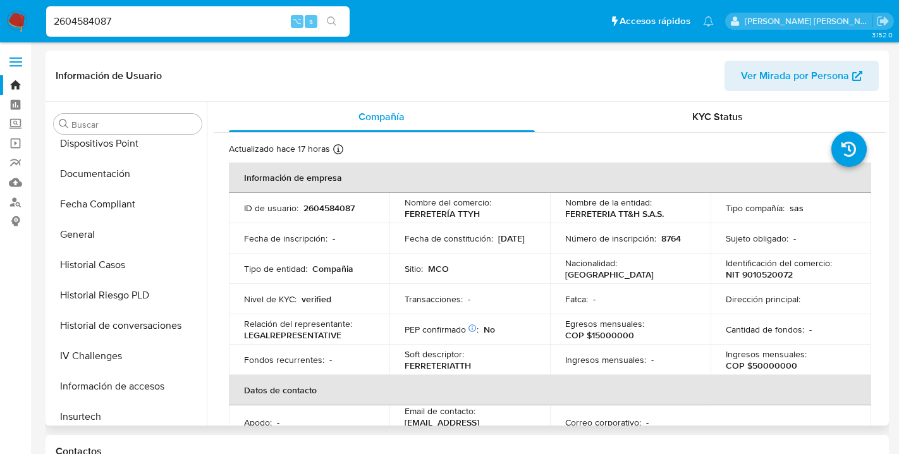
scroll to position [231, 0]
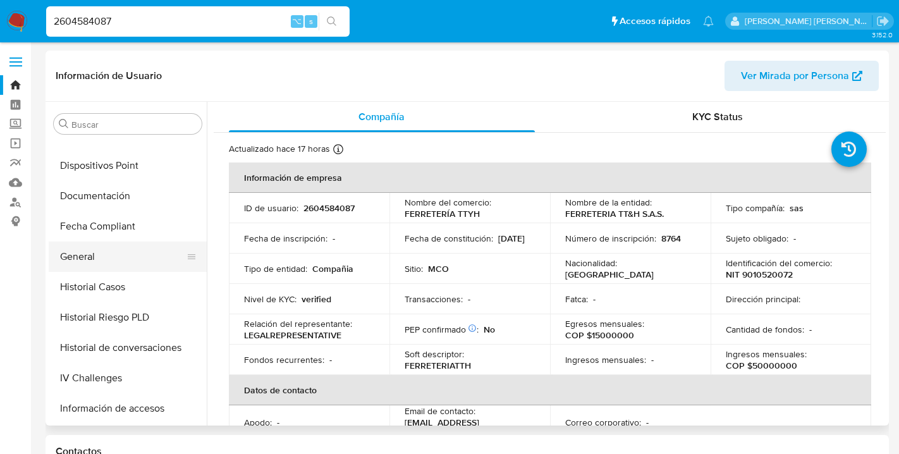
click at [89, 252] on button "General" at bounding box center [123, 257] width 148 height 30
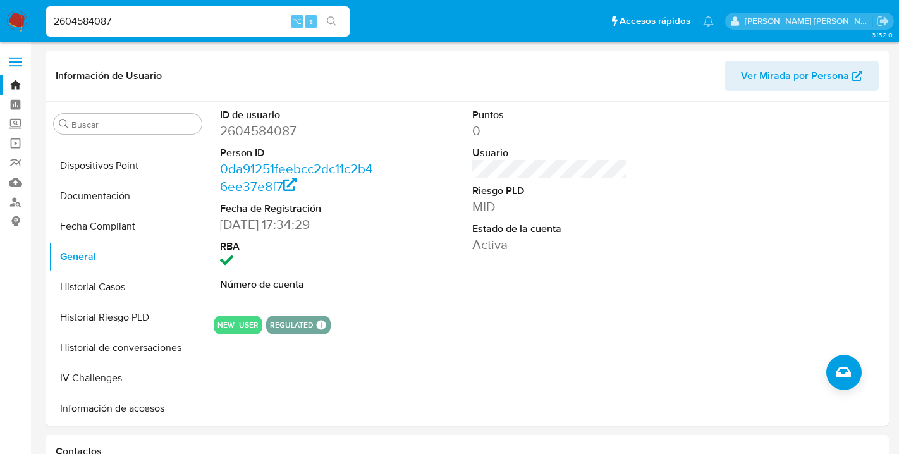
click at [127, 15] on input "2604584087" at bounding box center [197, 21] width 303 height 16
type input "2609831980"
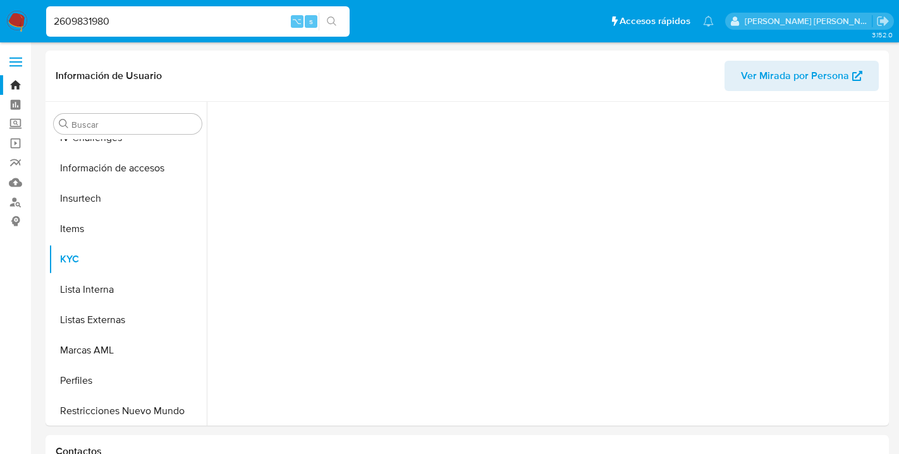
scroll to position [504, 0]
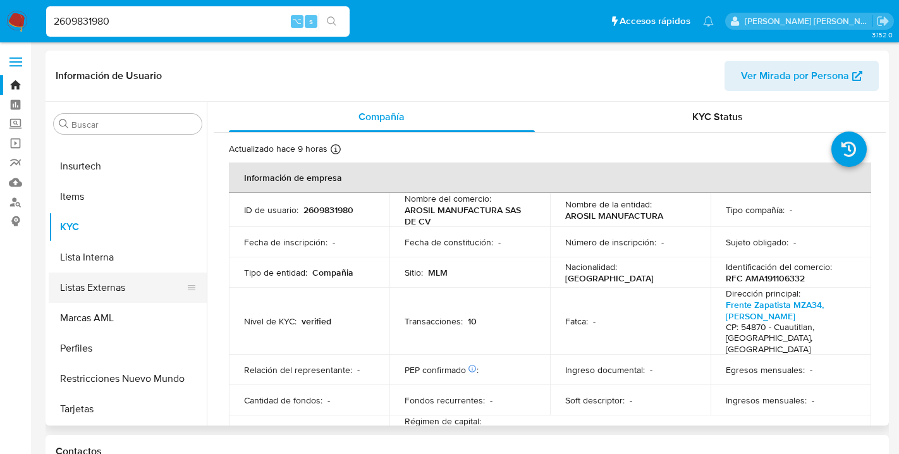
select select "10"
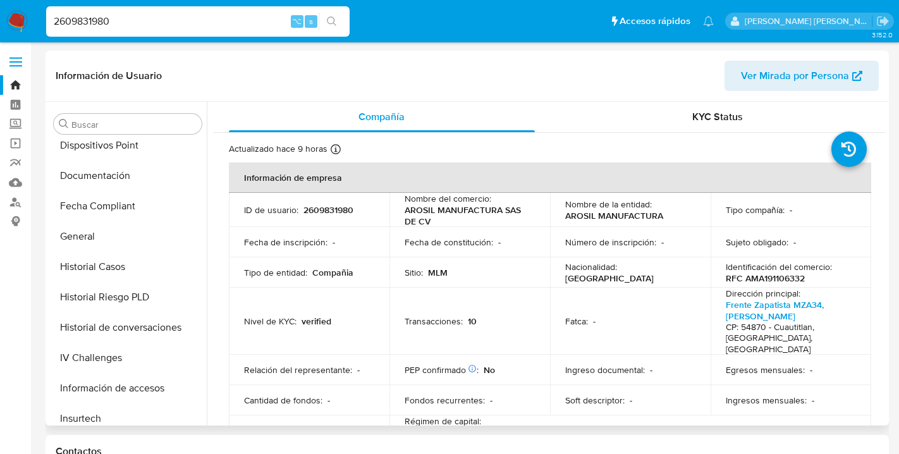
scroll to position [242, 0]
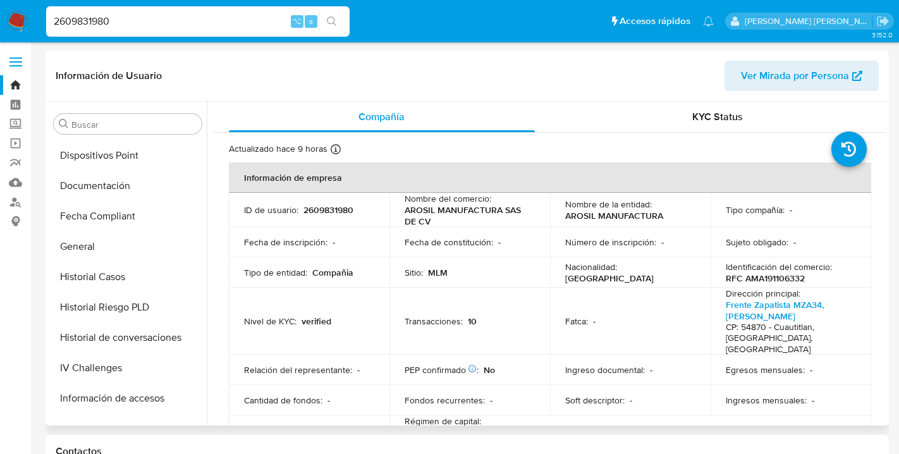
click at [64, 242] on button "General" at bounding box center [128, 246] width 158 height 30
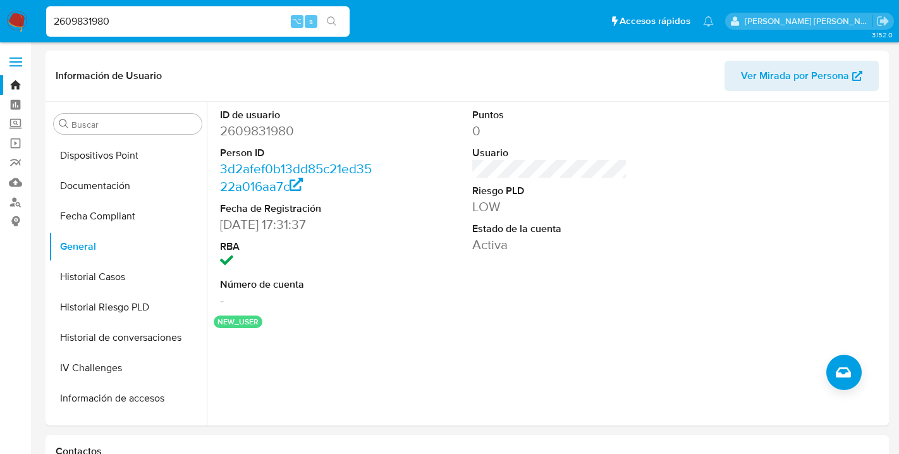
click at [113, 18] on input "2609831980" at bounding box center [197, 21] width 303 height 16
drag, startPoint x: 113, startPoint y: 18, endPoint x: 67, endPoint y: 17, distance: 45.5
click at [67, 17] on input "2609831980" at bounding box center [197, 21] width 303 height 16
type input "716655241"
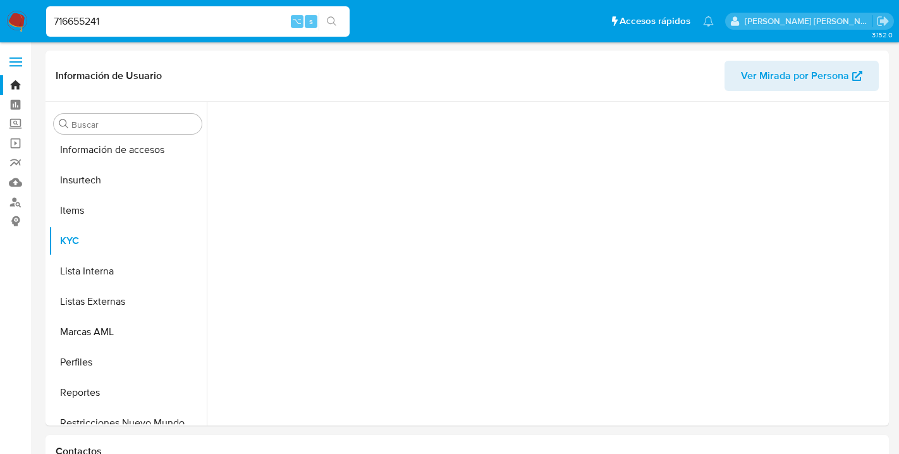
scroll to position [534, 0]
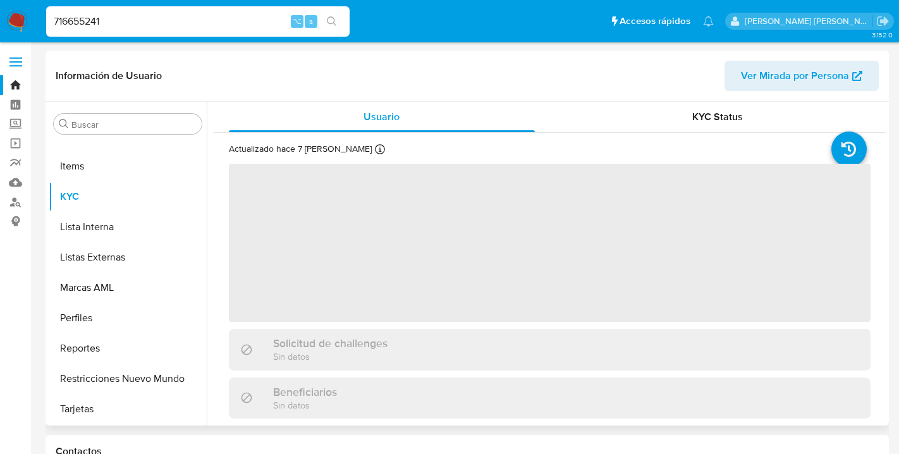
select select "10"
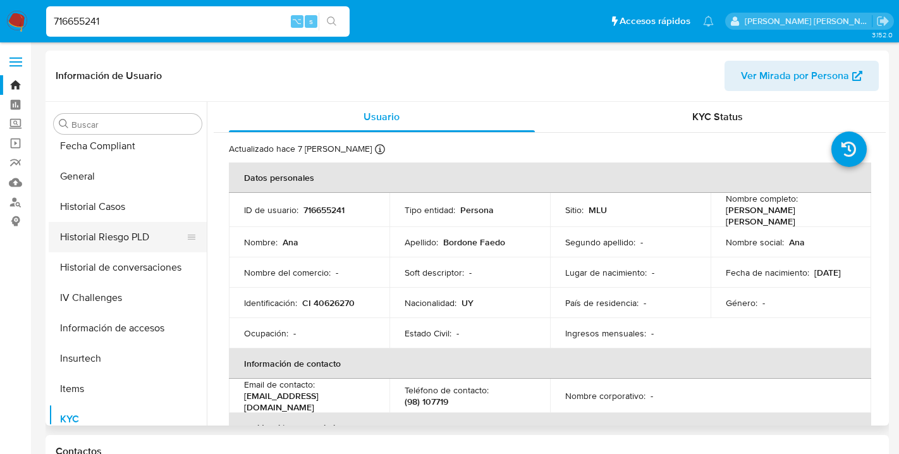
scroll to position [310, 0]
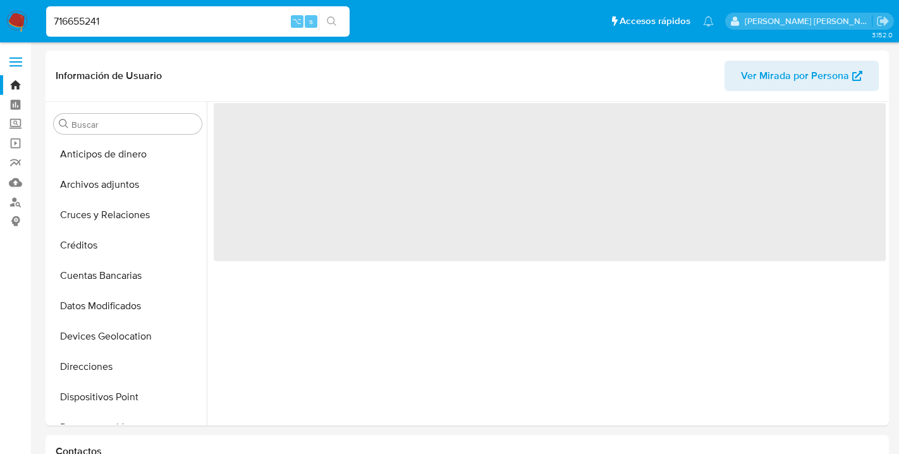
select select "10"
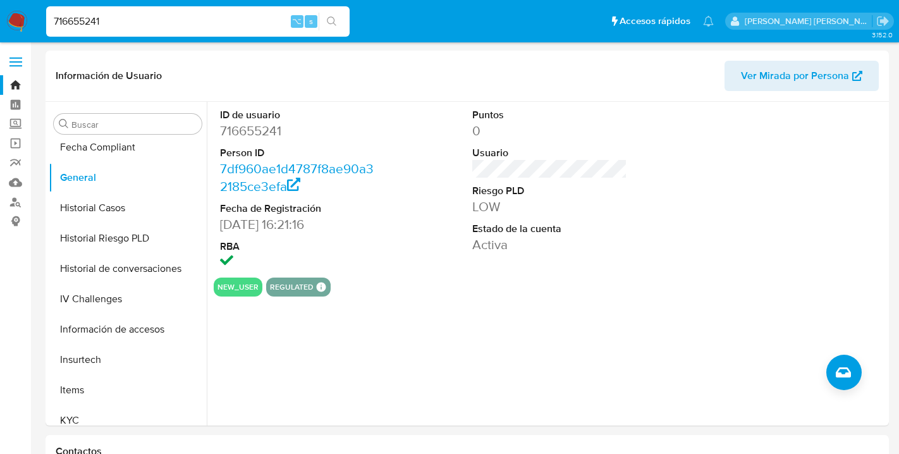
click at [107, 18] on input "716655241" at bounding box center [197, 21] width 303 height 16
type input "7"
type input "2604584087"
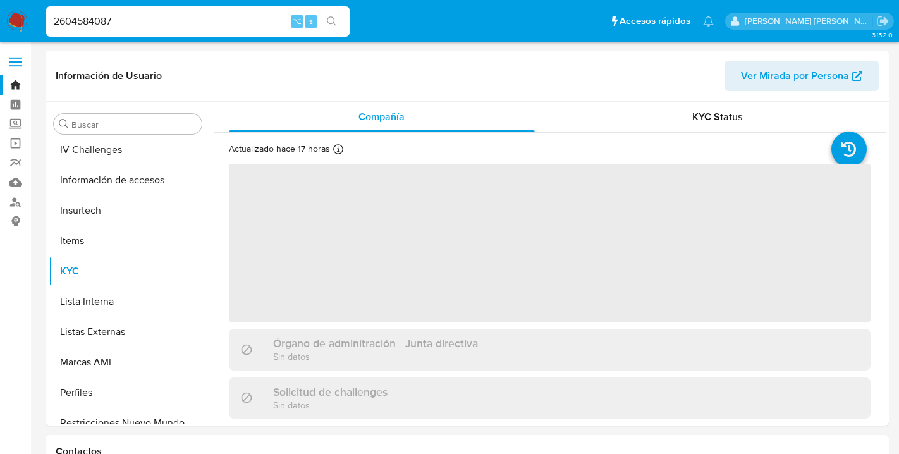
scroll to position [504, 0]
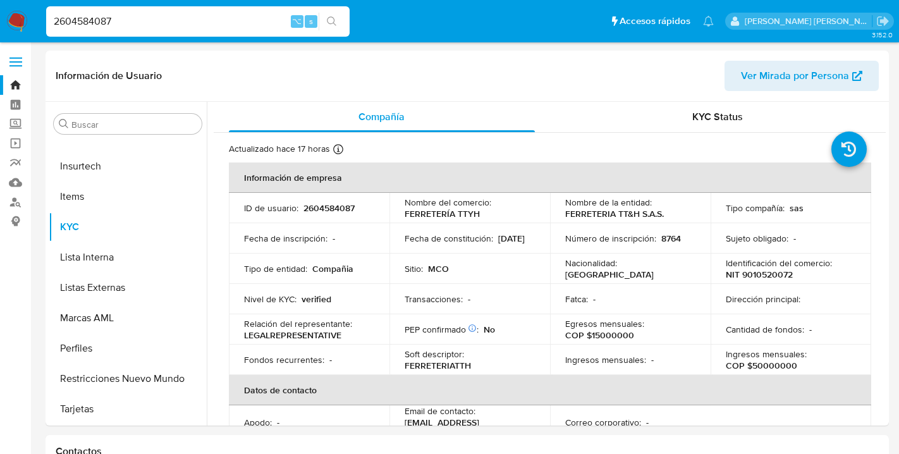
select select "10"
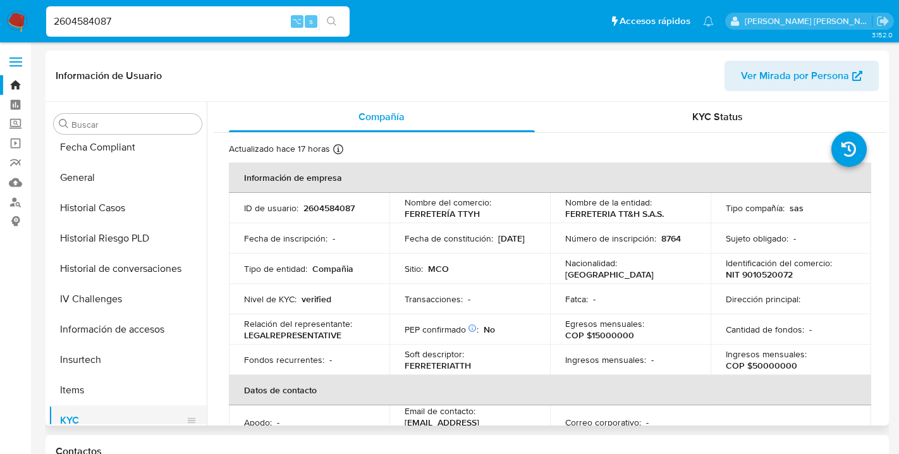
scroll to position [308, 0]
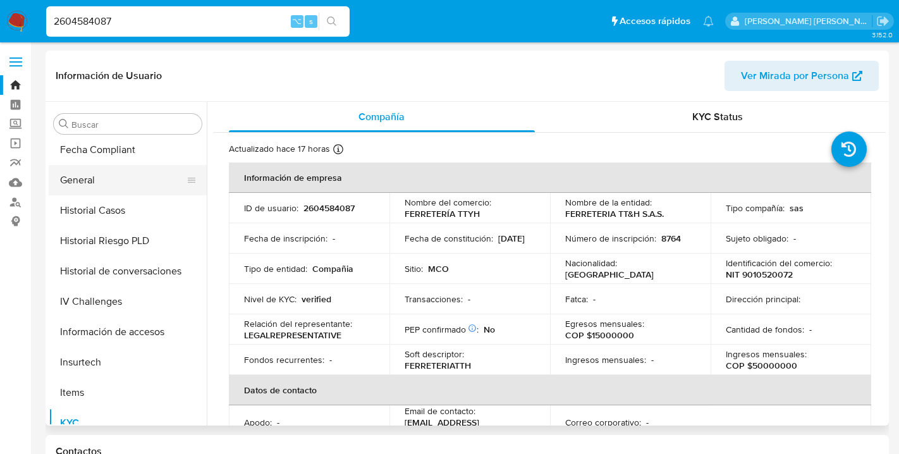
click at [86, 181] on button "General" at bounding box center [123, 180] width 148 height 30
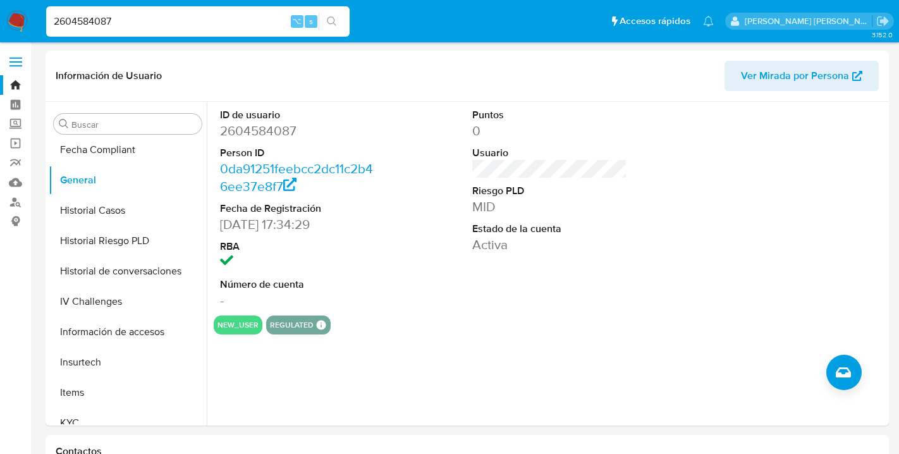
click at [126, 19] on input "2604584087" at bounding box center [197, 21] width 303 height 16
type input "2530901171"
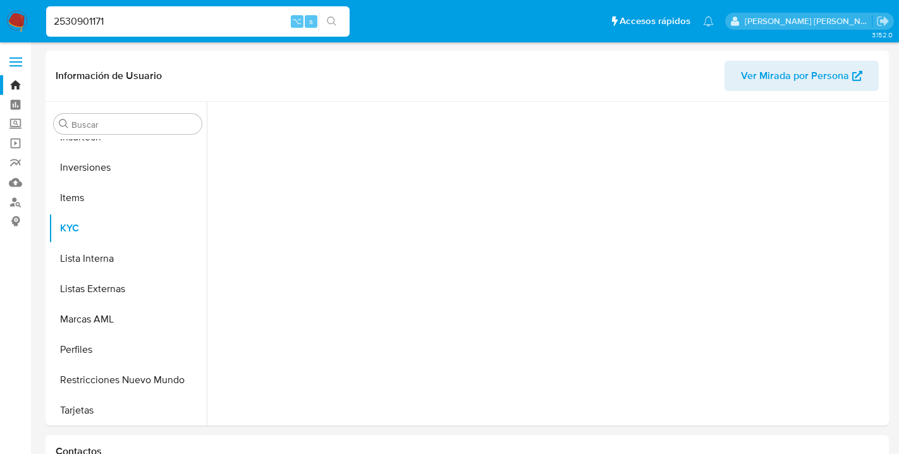
scroll to position [565, 0]
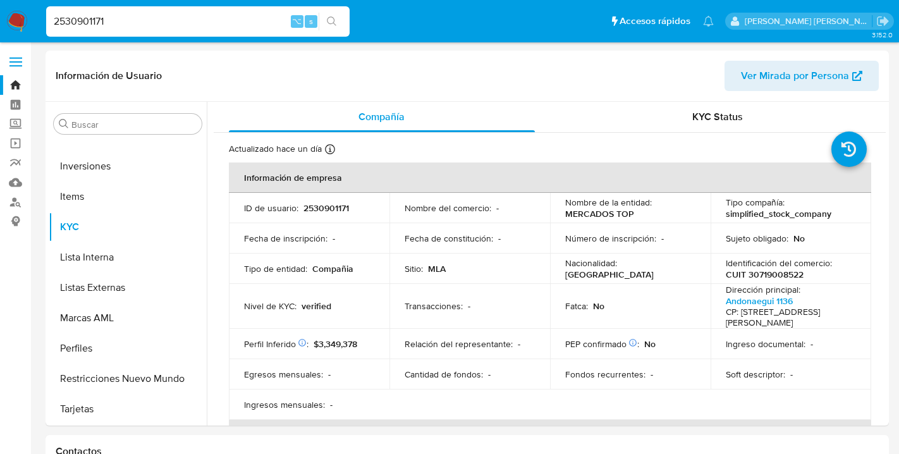
select select "10"
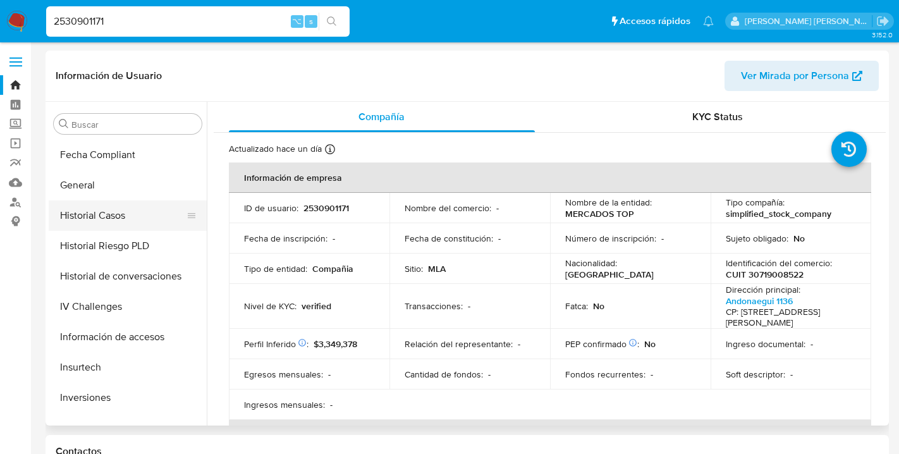
scroll to position [331, 0]
click at [87, 185] on button "General" at bounding box center [123, 187] width 148 height 30
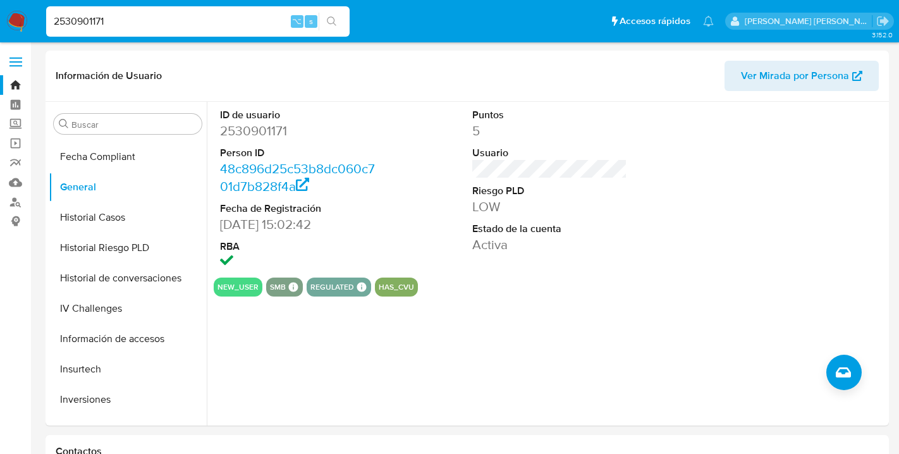
click at [118, 18] on input "2530901171" at bounding box center [197, 21] width 303 height 16
type input "2"
type input "2037863555"
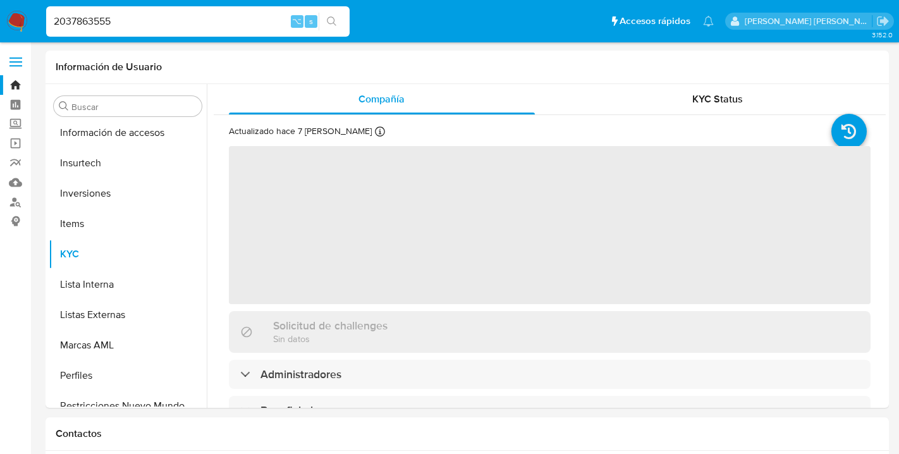
scroll to position [565, 0]
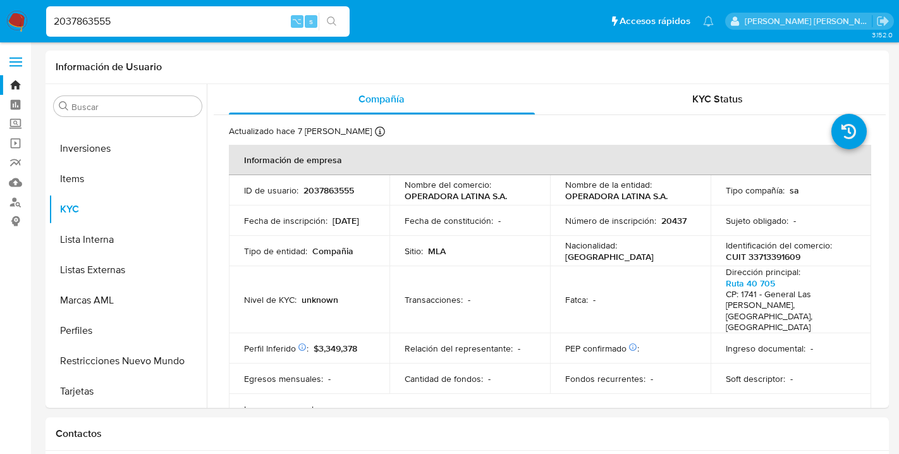
select select "10"
drag, startPoint x: 122, startPoint y: 23, endPoint x: 25, endPoint y: 23, distance: 96.7
click at [25, 23] on nav "Pausado Ver notificaciones 2037863555 ⌥ s Accesos rápidos Presiona las siguient…" at bounding box center [449, 21] width 899 height 42
type input "168951582"
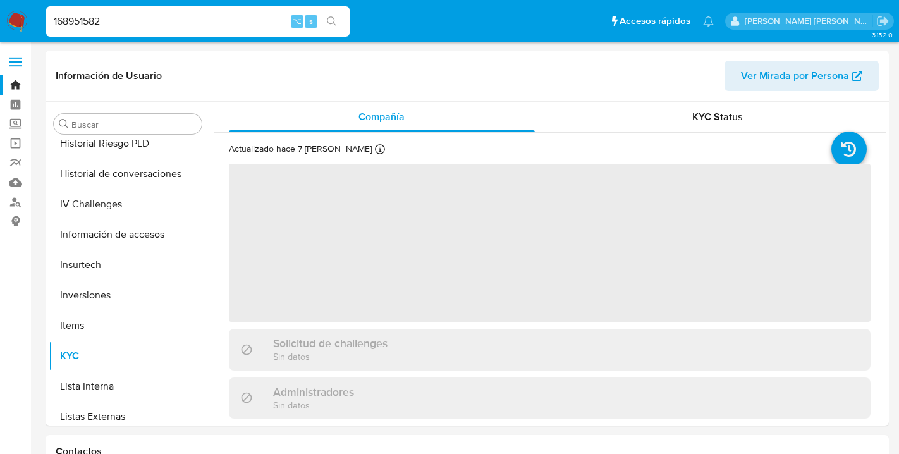
scroll to position [565, 0]
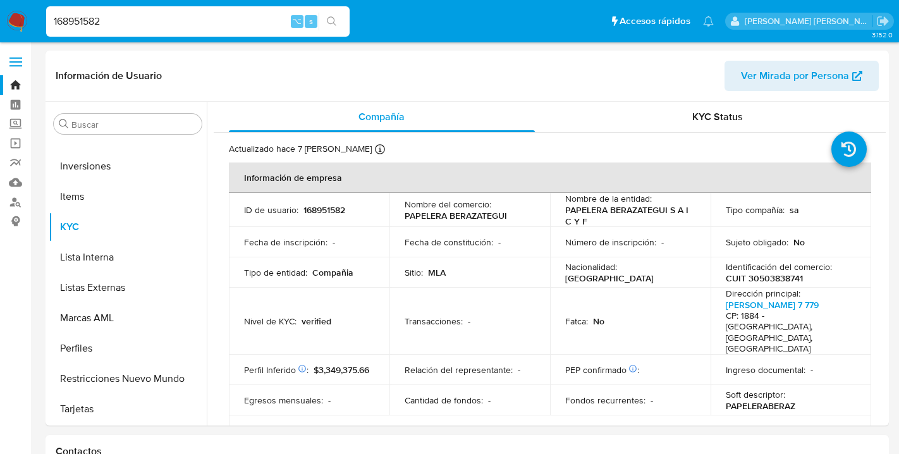
select select "10"
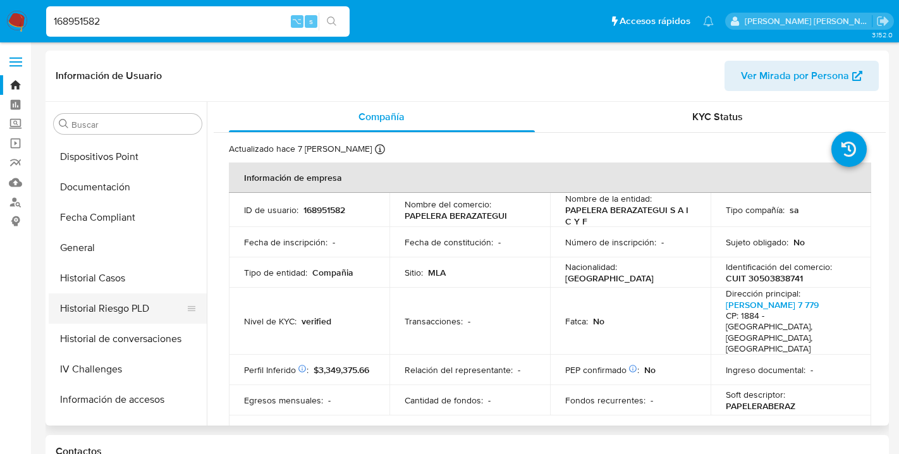
scroll to position [261, 0]
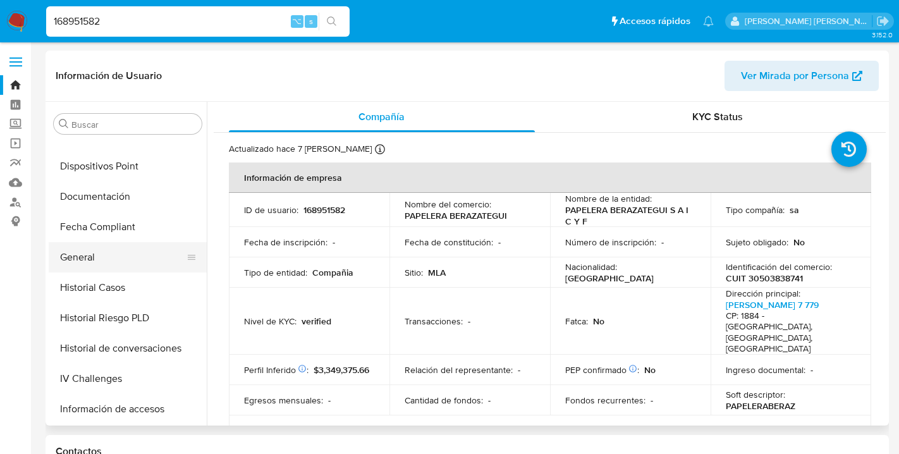
click at [94, 255] on button "General" at bounding box center [123, 257] width 148 height 30
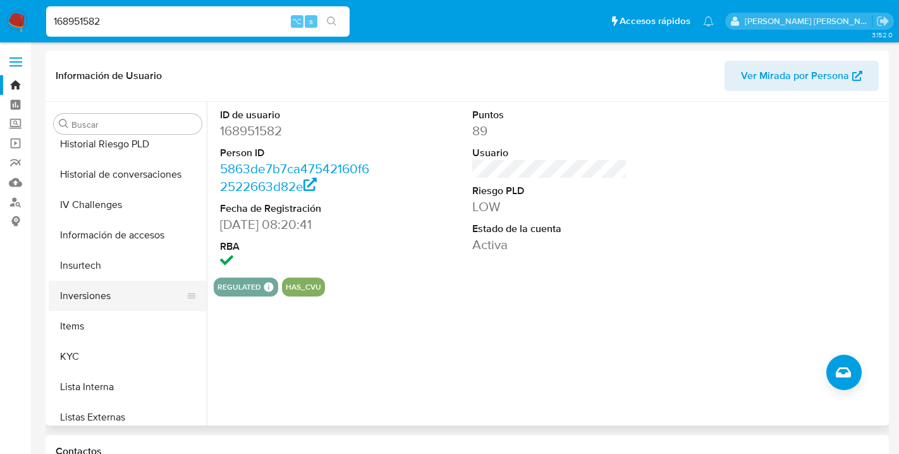
scroll to position [439, 0]
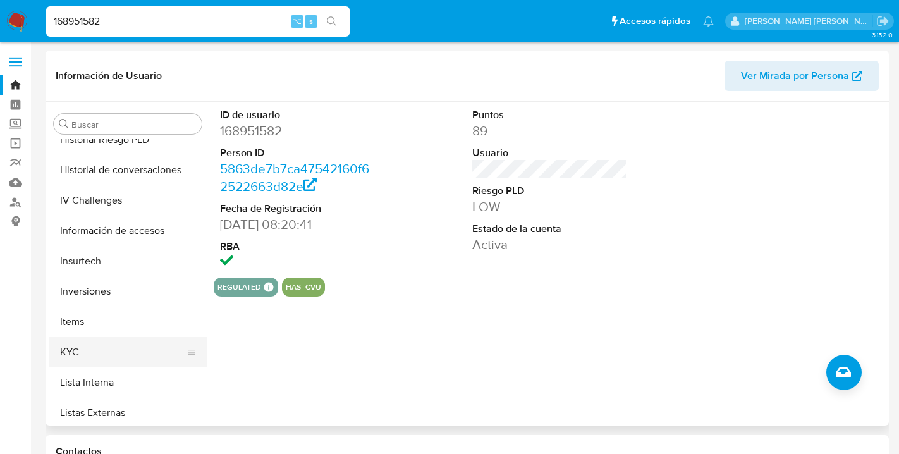
click at [80, 357] on button "KYC" at bounding box center [123, 352] width 148 height 30
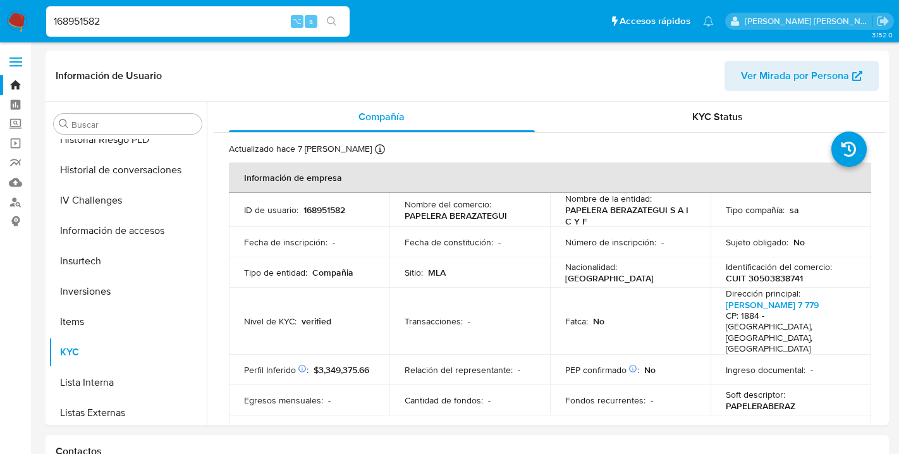
click at [109, 27] on input "168951582" at bounding box center [197, 21] width 303 height 16
type input "1"
type input "250192523"
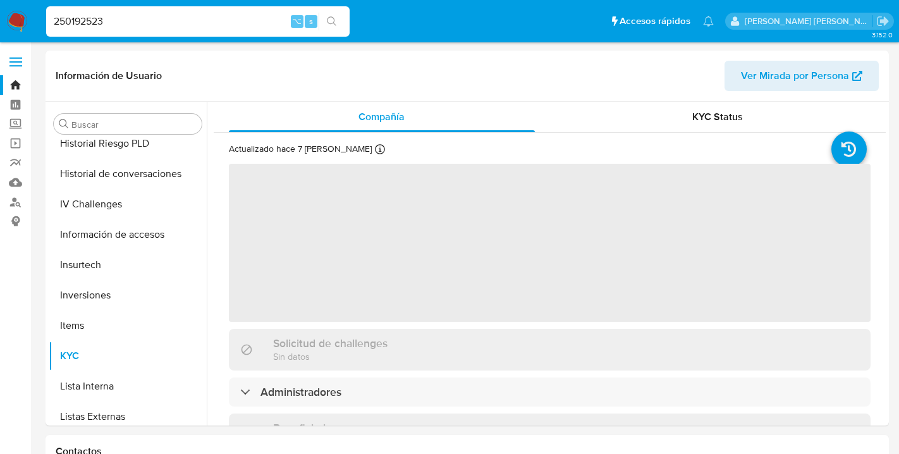
scroll to position [565, 0]
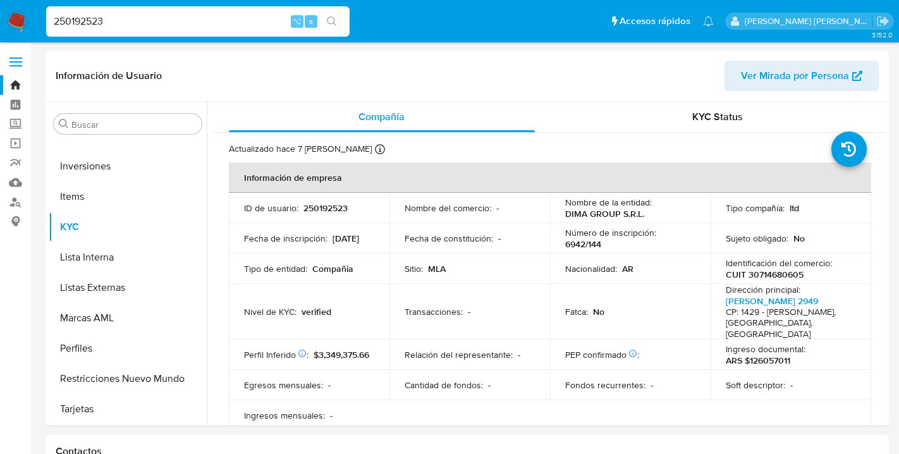
select select "10"
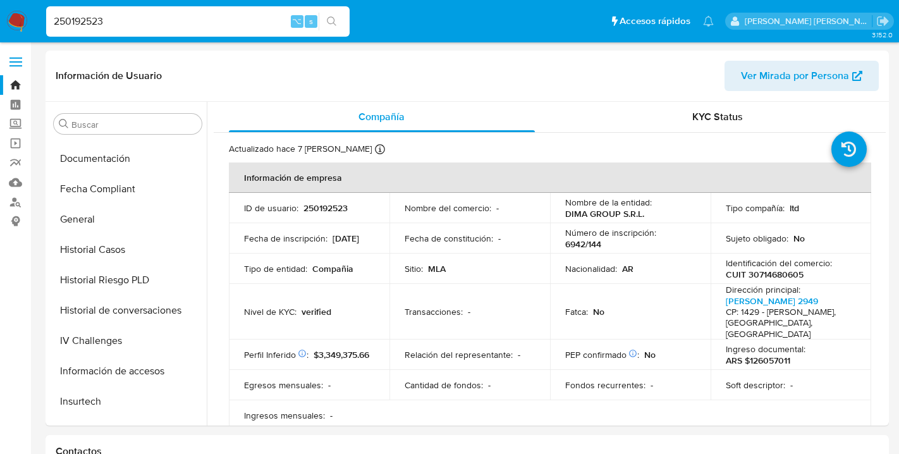
scroll to position [295, 0]
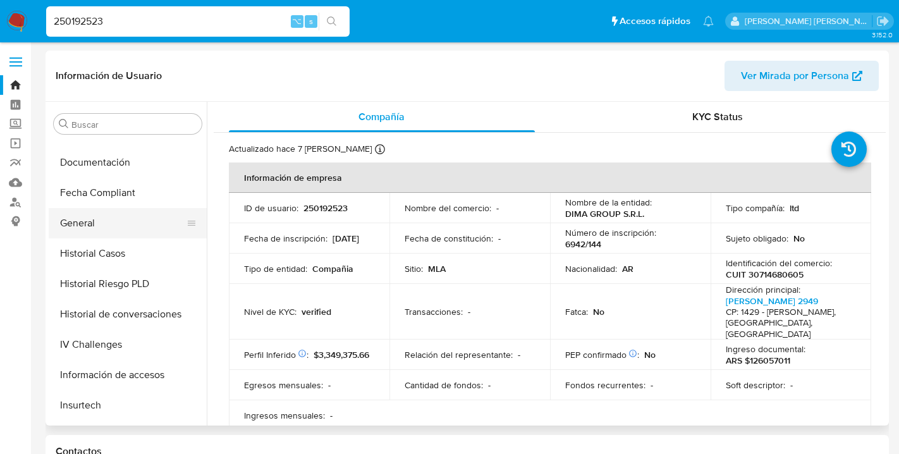
click at [90, 223] on button "General" at bounding box center [123, 223] width 148 height 30
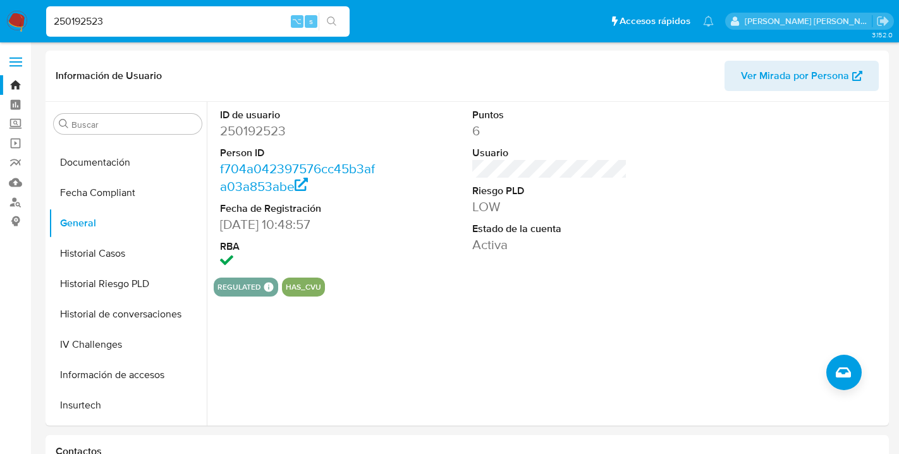
click at [109, 23] on input "250192523" at bounding box center [197, 21] width 303 height 16
type input "2"
type input "580232353"
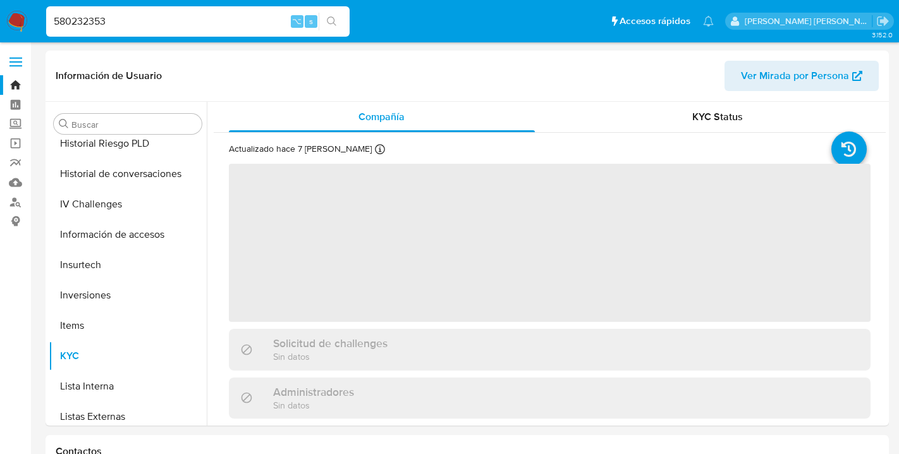
scroll to position [565, 0]
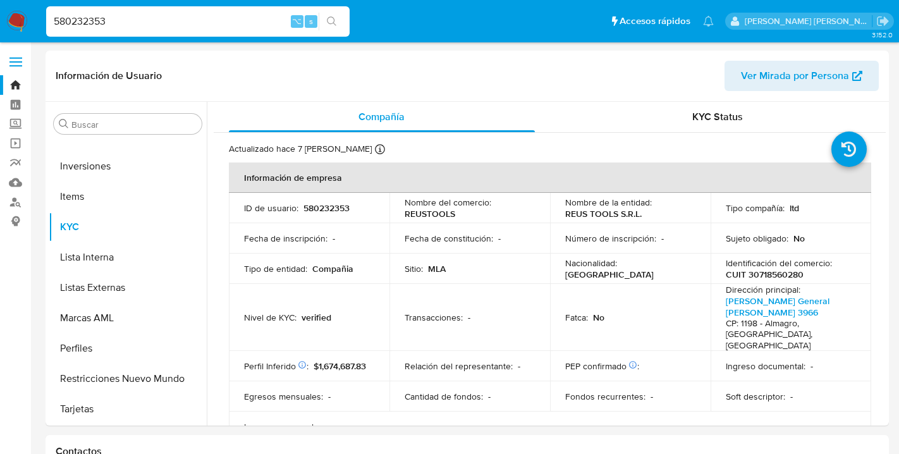
select select "10"
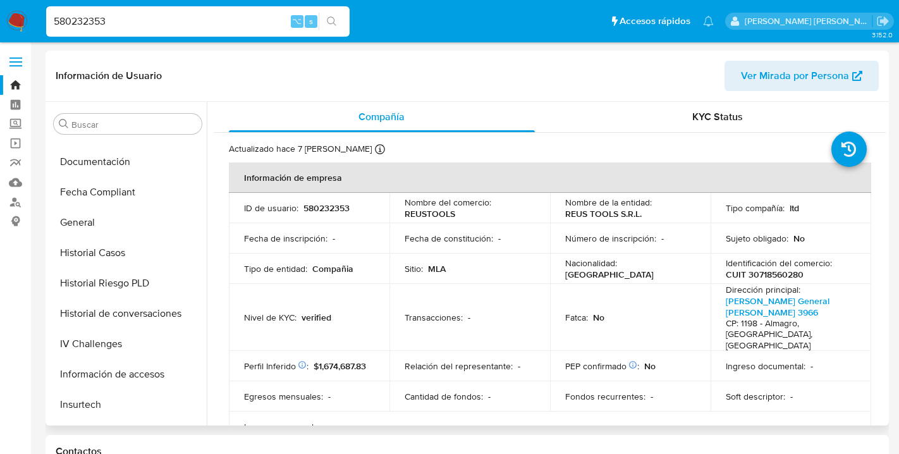
scroll to position [291, 0]
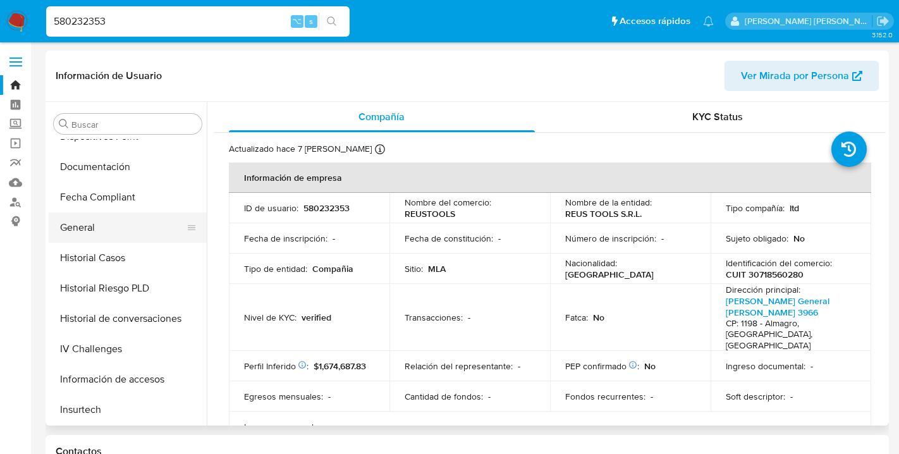
click at [101, 231] on button "General" at bounding box center [123, 227] width 148 height 30
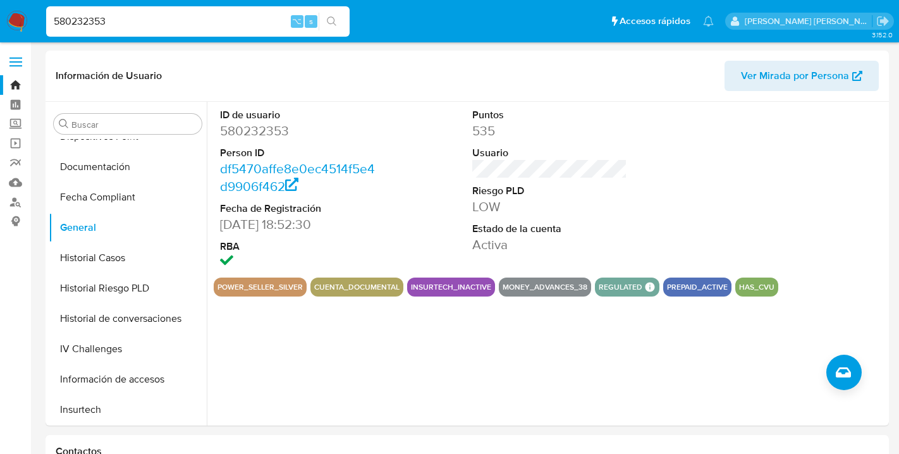
drag, startPoint x: 111, startPoint y: 20, endPoint x: 54, endPoint y: 18, distance: 56.3
click at [54, 18] on input "580232353" at bounding box center [197, 21] width 303 height 16
type input "1830364869"
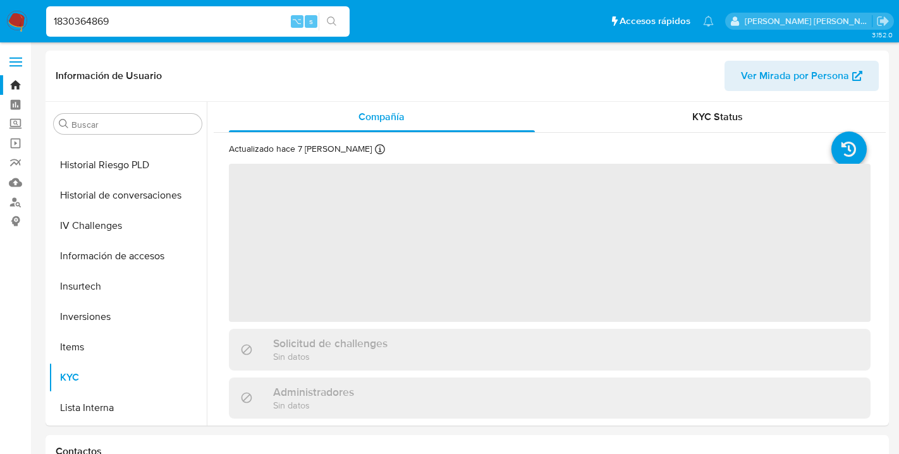
scroll to position [565, 0]
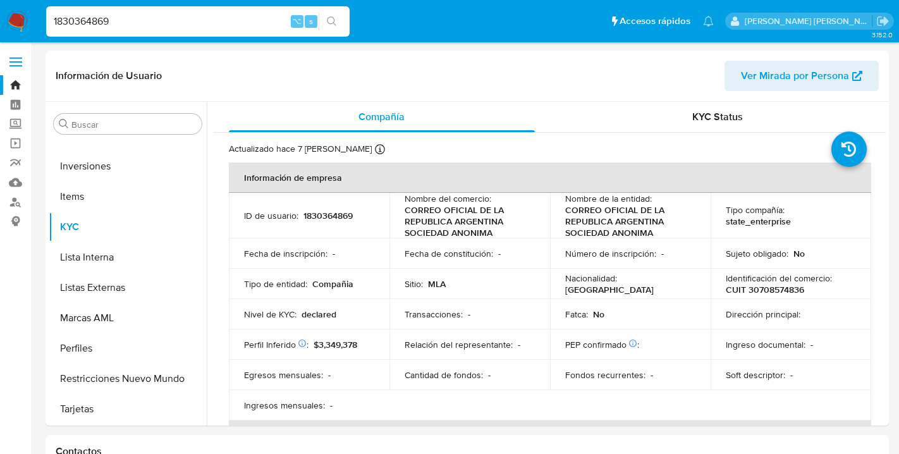
select select "10"
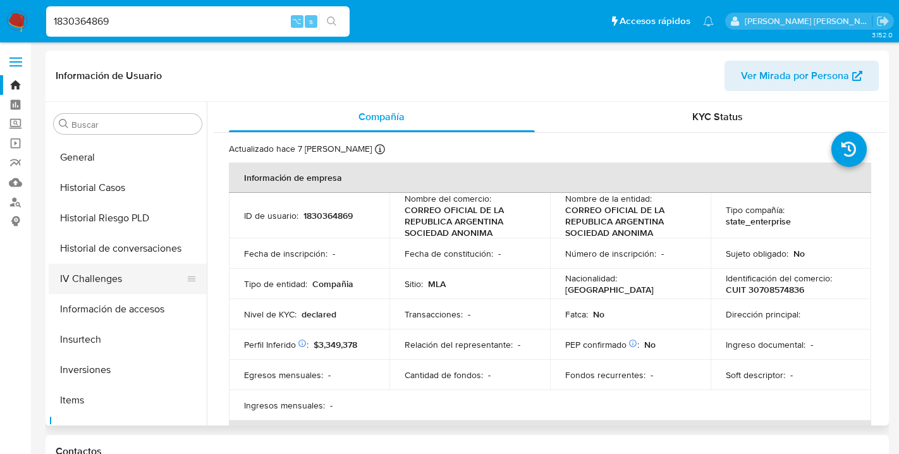
scroll to position [359, 0]
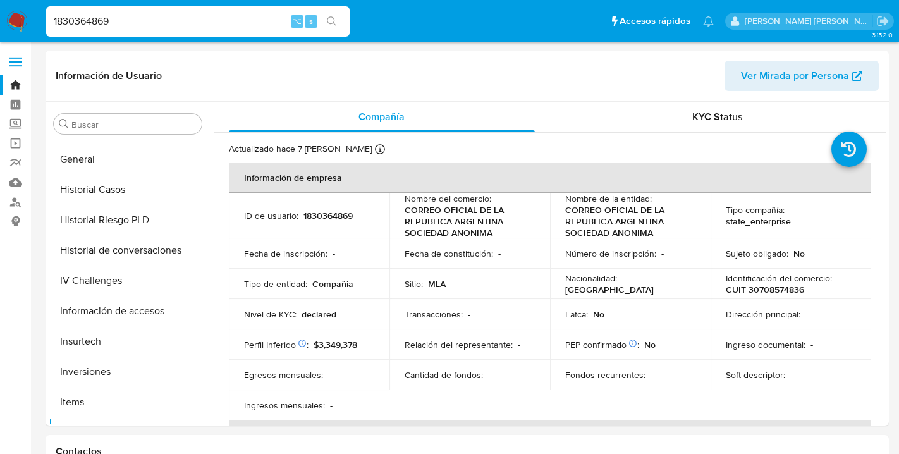
click at [120, 22] on input "1830364869" at bounding box center [197, 21] width 303 height 16
type input "1"
type input "16305642"
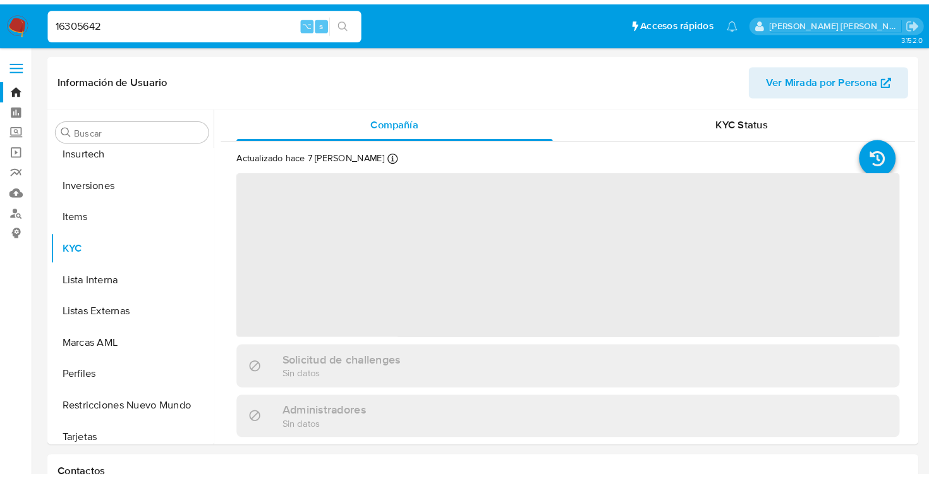
scroll to position [565, 0]
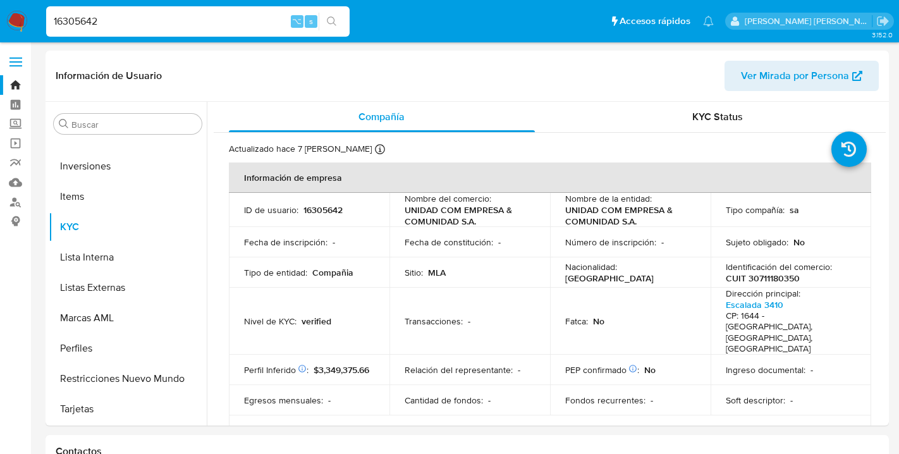
select select "10"
